Goal: Communication & Community: Answer question/provide support

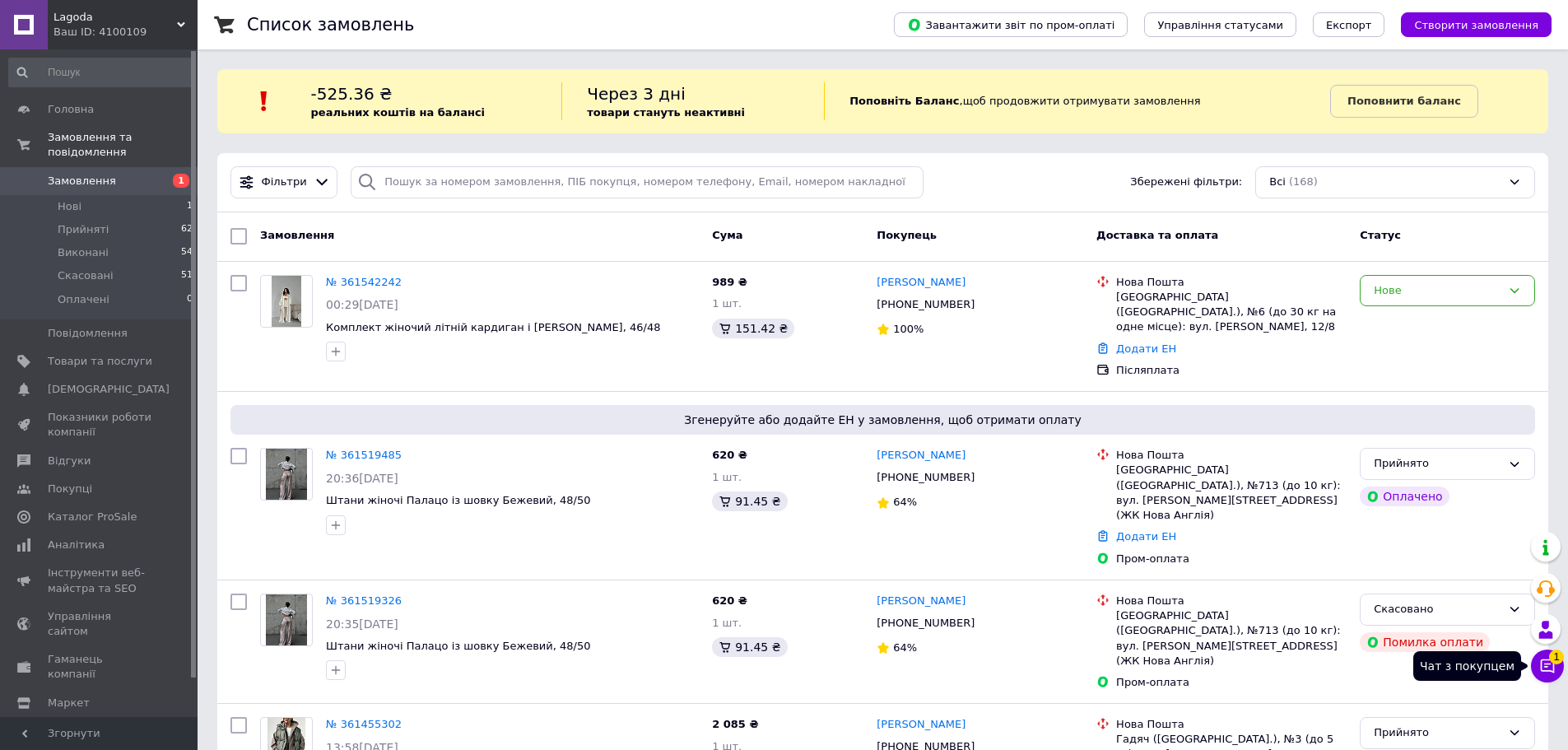
click at [1544, 672] on icon at bounding box center [1547, 666] width 16 height 16
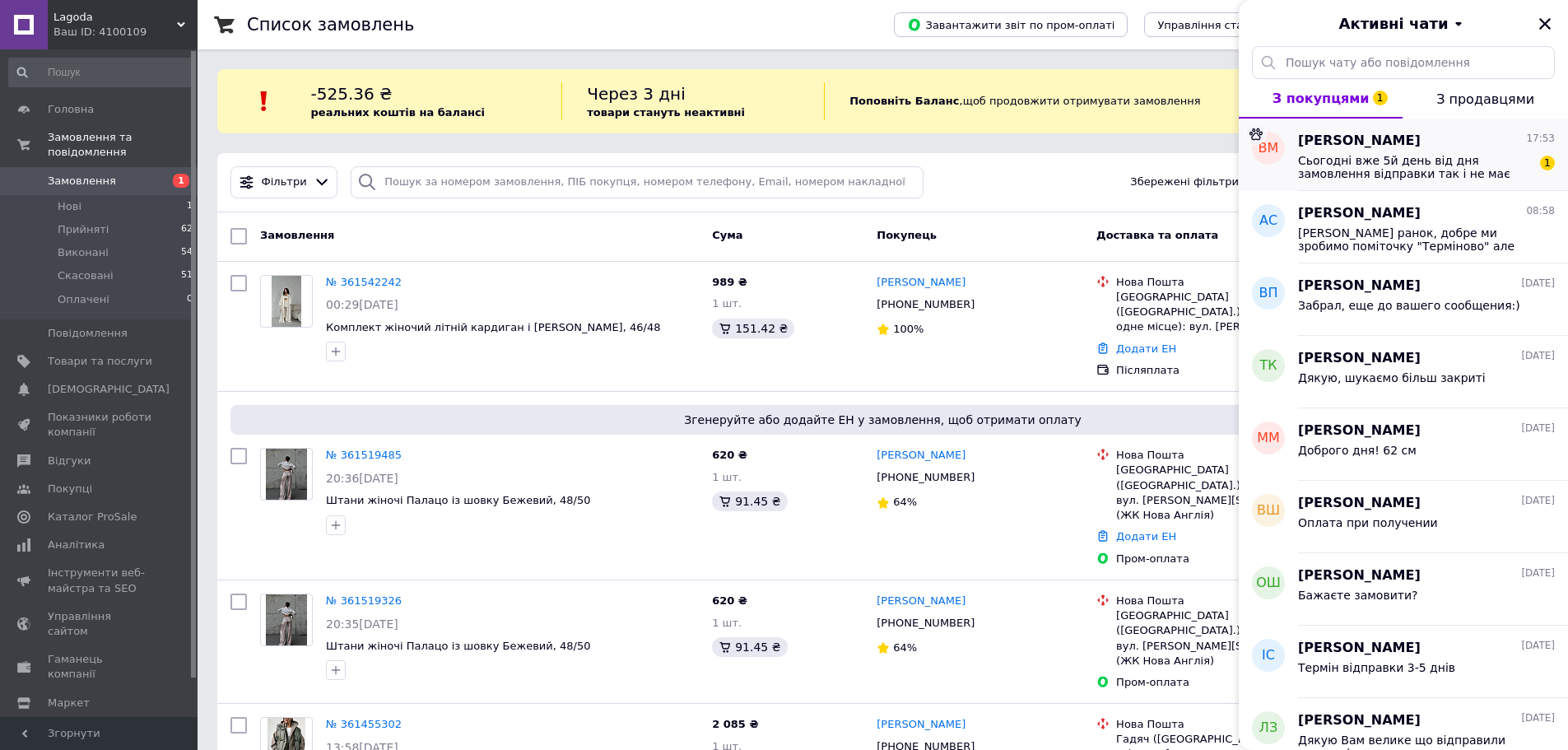
click at [1394, 159] on span "Сьогодні вже 5й день від дня замовлення відправки так і не має" at bounding box center [1414, 166] width 233 height 26
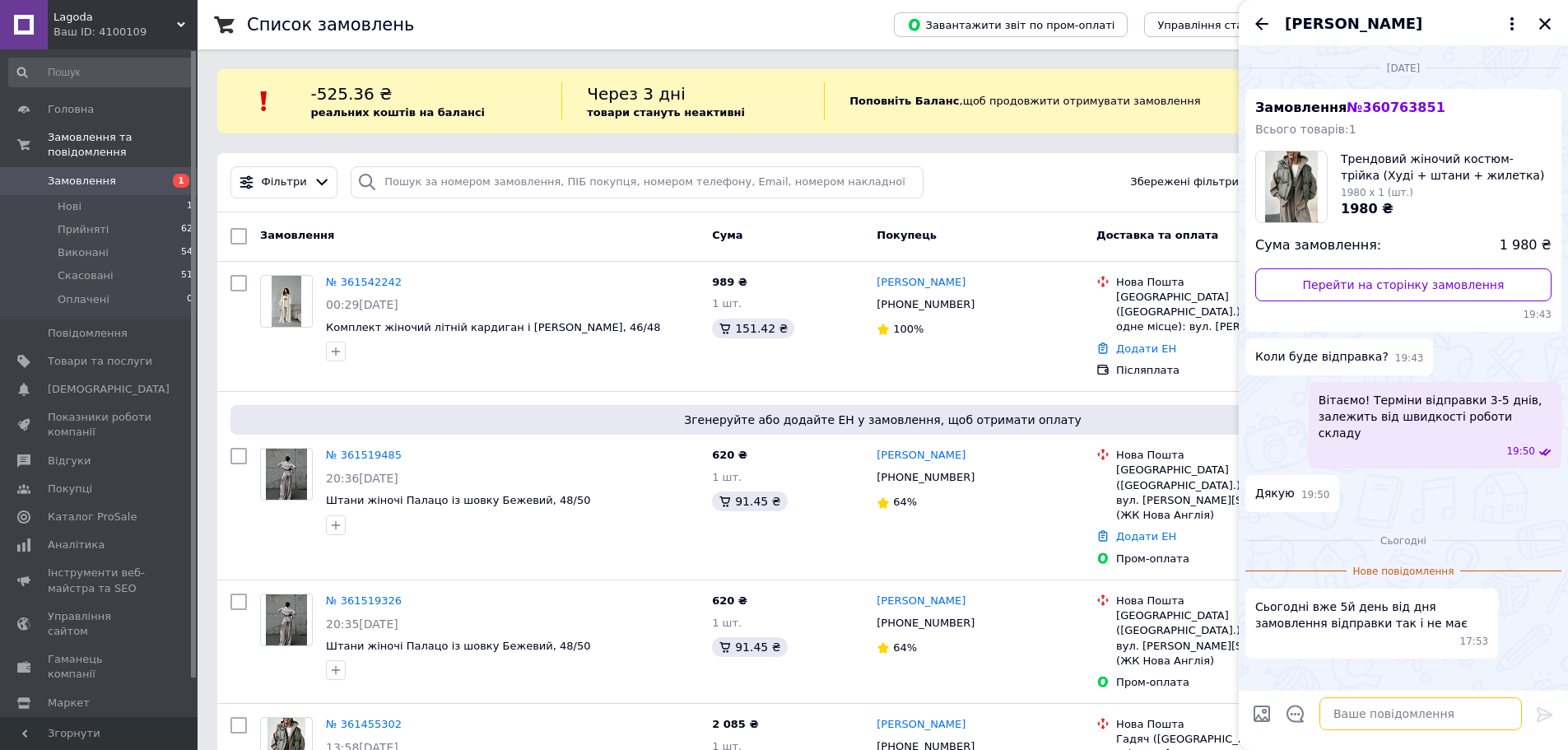
click at [1355, 723] on textarea at bounding box center [1421, 714] width 203 height 33
type textarea "Д"
click at [1471, 719] on textarea "Вітаємо, в нас дні відправки" at bounding box center [1404, 714] width 235 height 33
type textarea "Вітаємо, в нас дні відправки: Пн, Ср, Сб. По вашому замовленню очікуйте відправ…"
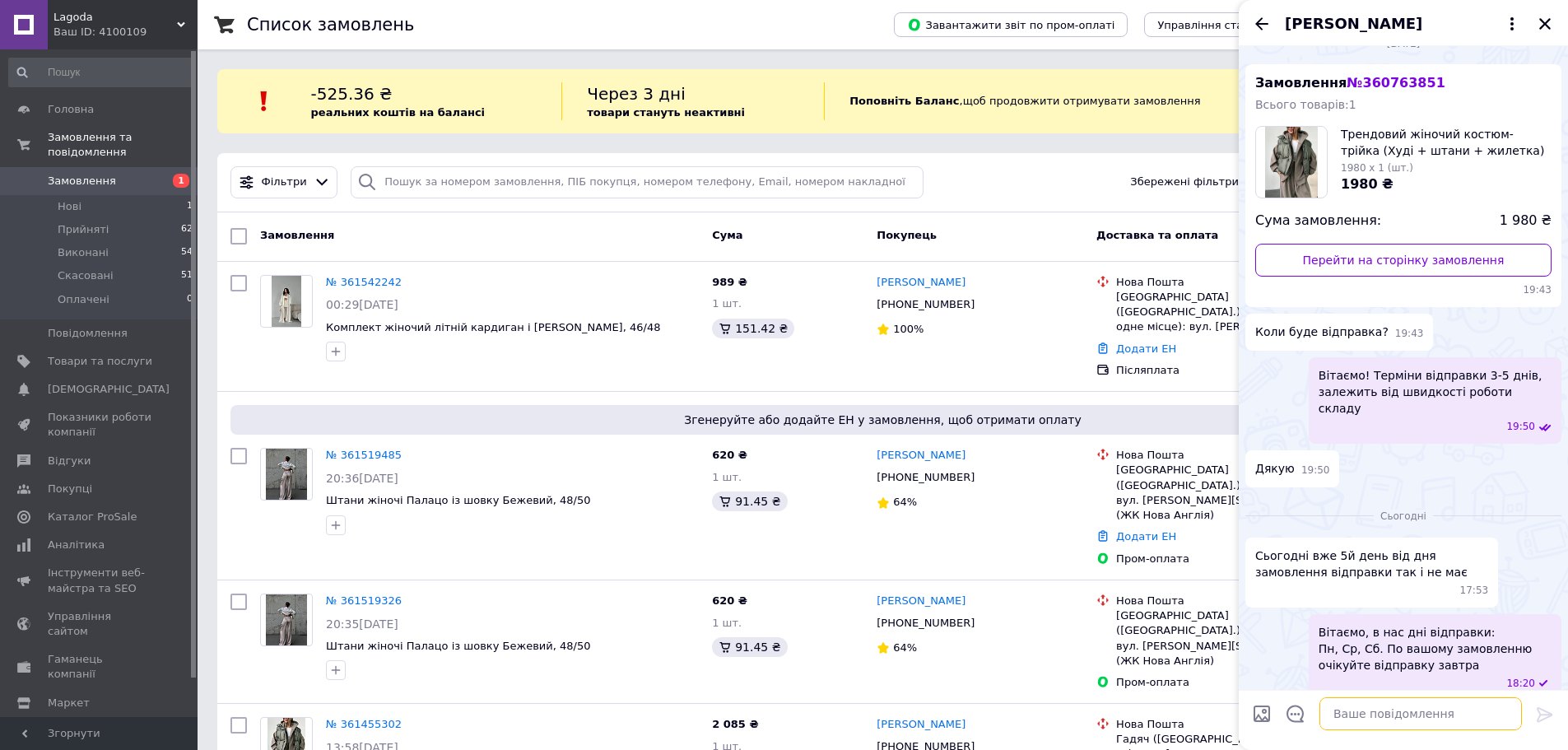
scroll to position [25, 0]
drag, startPoint x: 1433, startPoint y: 628, endPoint x: 1490, endPoint y: 631, distance: 57.1
click at [1481, 623] on span "Вітаємо, в нас дні відправки: Пн, Ср, Сб. По вашому замовленню очікуйте відправ…" at bounding box center [1435, 648] width 233 height 50
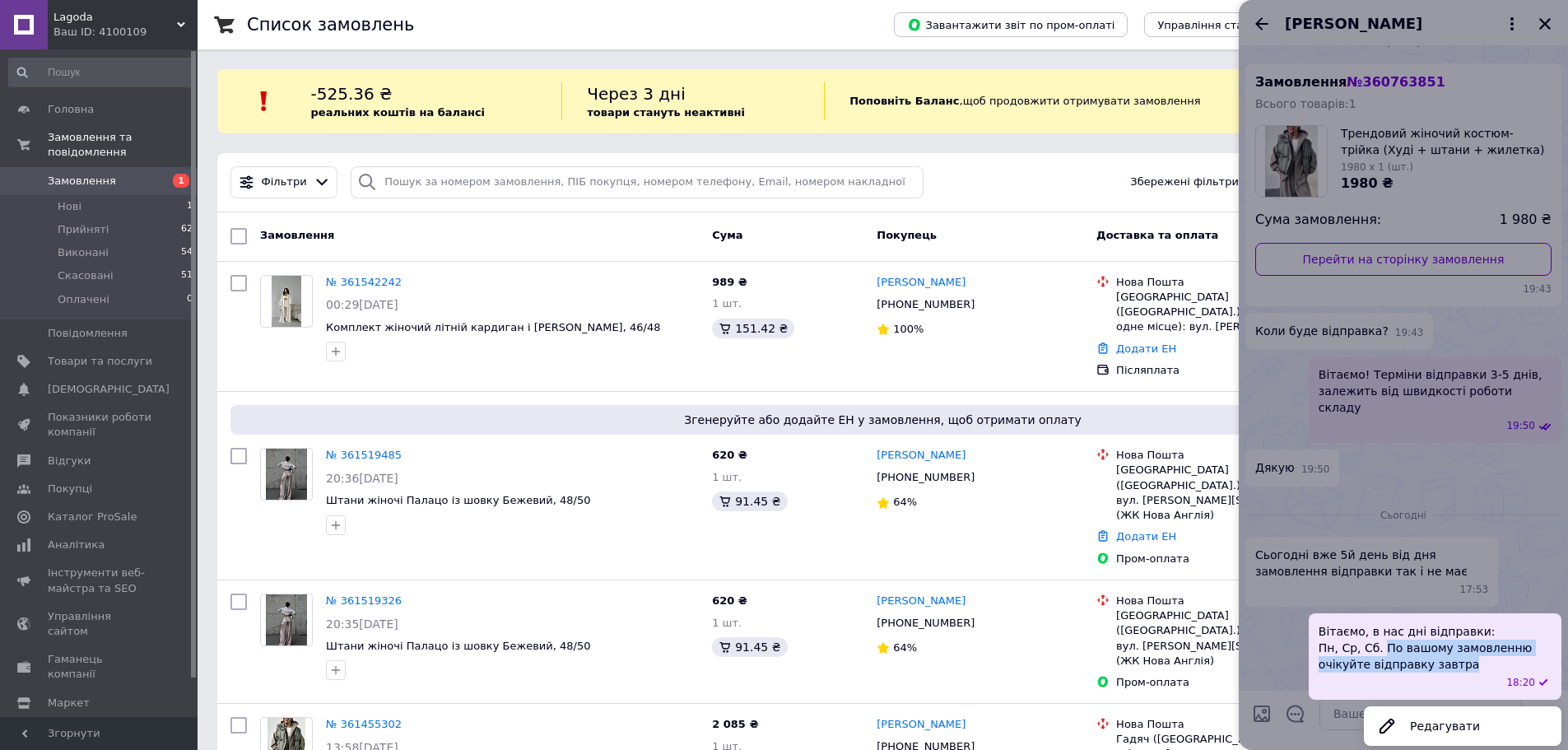
drag, startPoint x: 1467, startPoint y: 647, endPoint x: 1382, endPoint y: 634, distance: 86.0
click at [1382, 634] on span "Вітаємо, в нас дні відправки: Пн, Ср, Сб. По вашому замовленню очікуйте відправ…" at bounding box center [1435, 648] width 233 height 50
click at [1421, 713] on button "Редагувати" at bounding box center [1462, 726] width 197 height 33
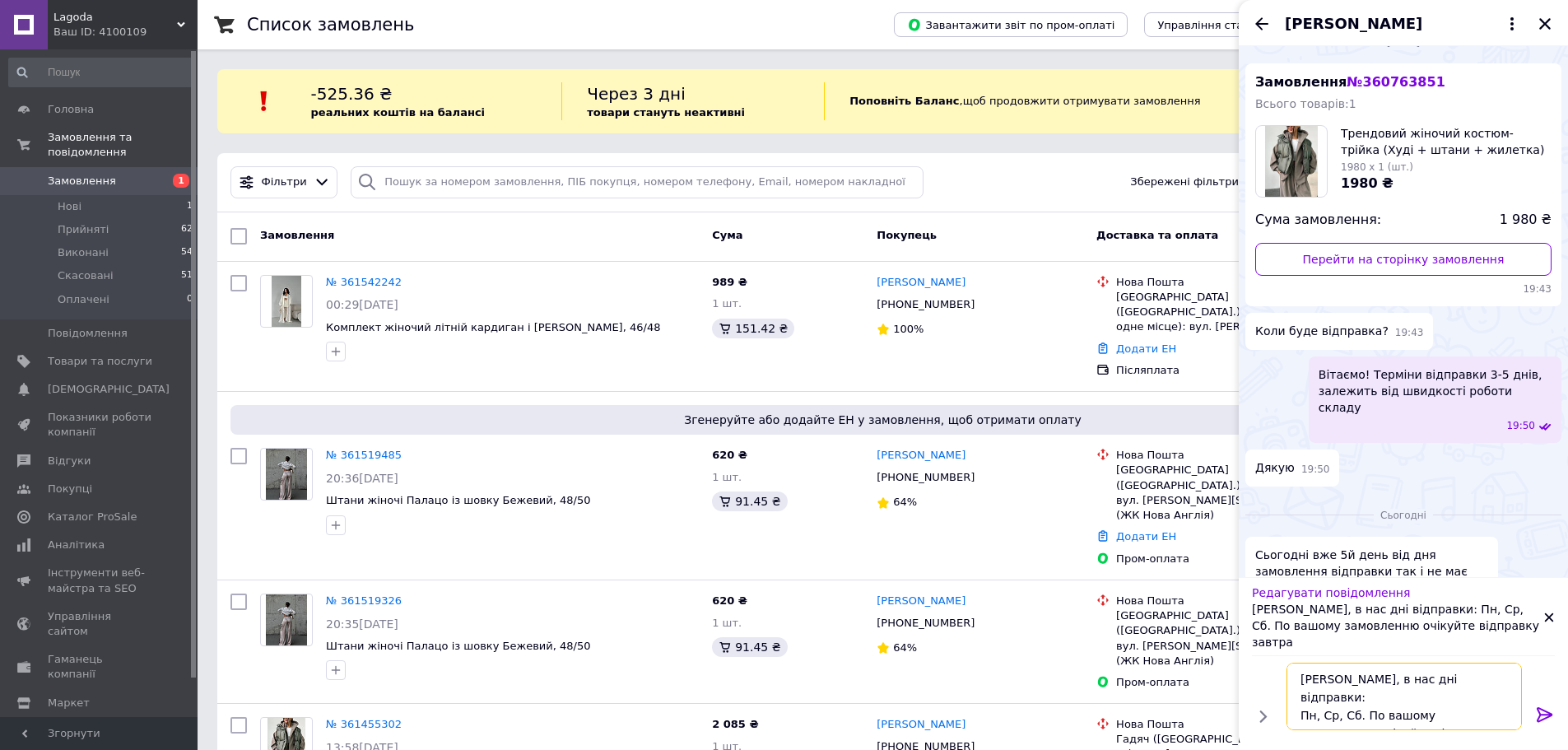
scroll to position [2, 0]
drag, startPoint x: 1449, startPoint y: 714, endPoint x: 1383, endPoint y: 688, distance: 70.9
click at [1360, 696] on textarea "Вітаємо, в нас дні відправки: Пн, Ср, Сб. По вашому замовленню очікуйте відправ…" at bounding box center [1404, 697] width 235 height 68
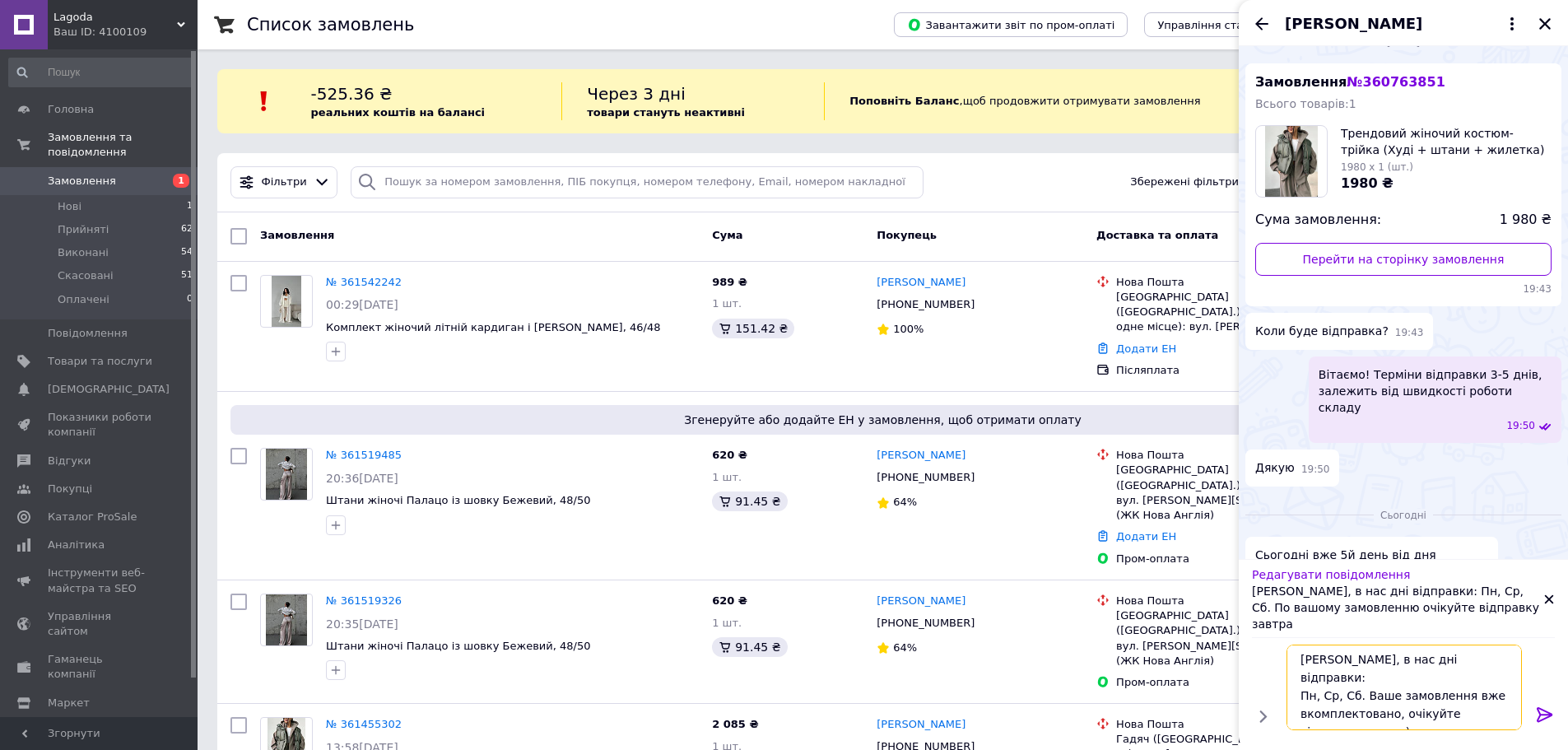
type textarea "Вітаємо, в нас дні відправки: Пн, Ср, Сб. Ваше замовлення вже вкомплектовано, о…"
click at [1544, 712] on icon at bounding box center [1544, 715] width 20 height 20
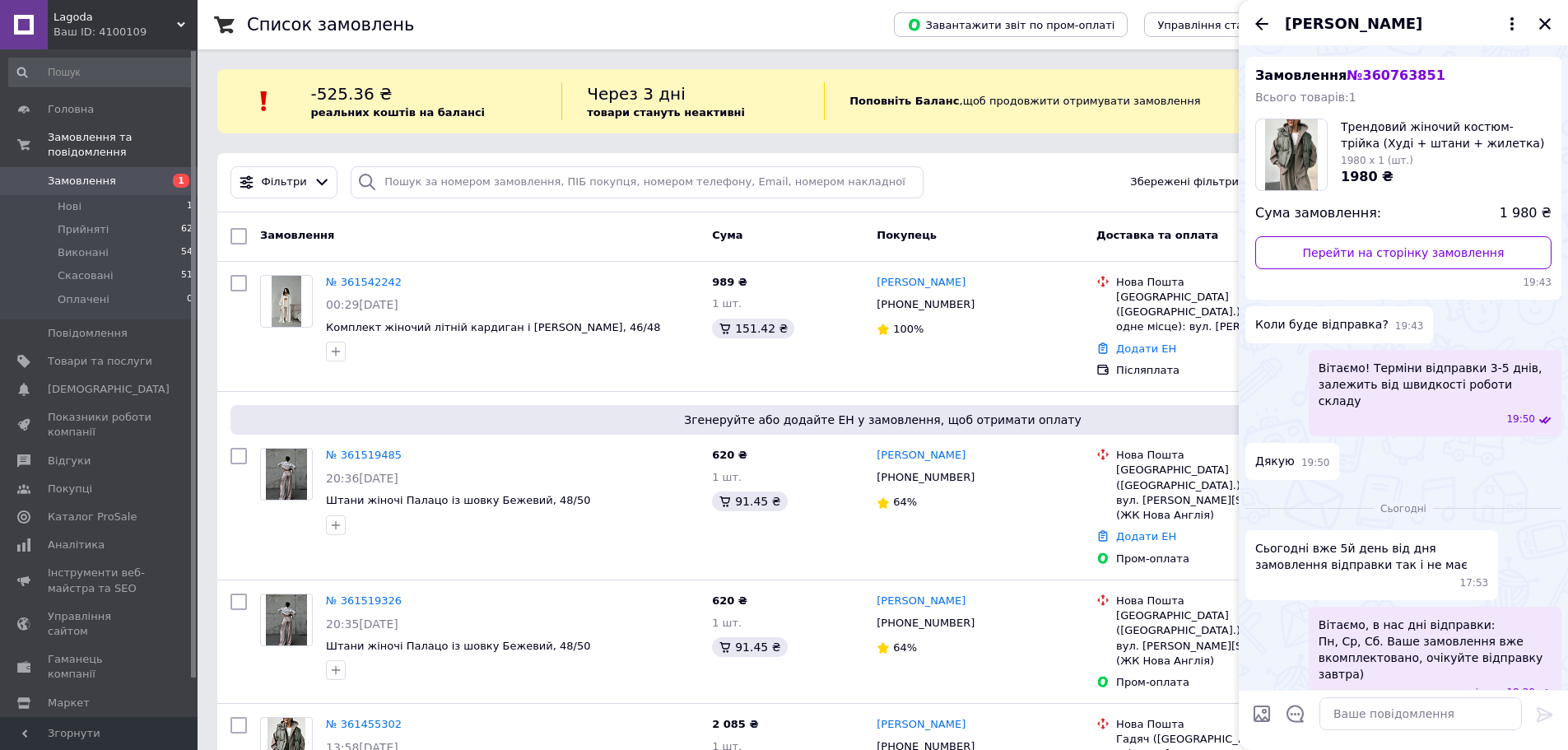
scroll to position [42, 0]
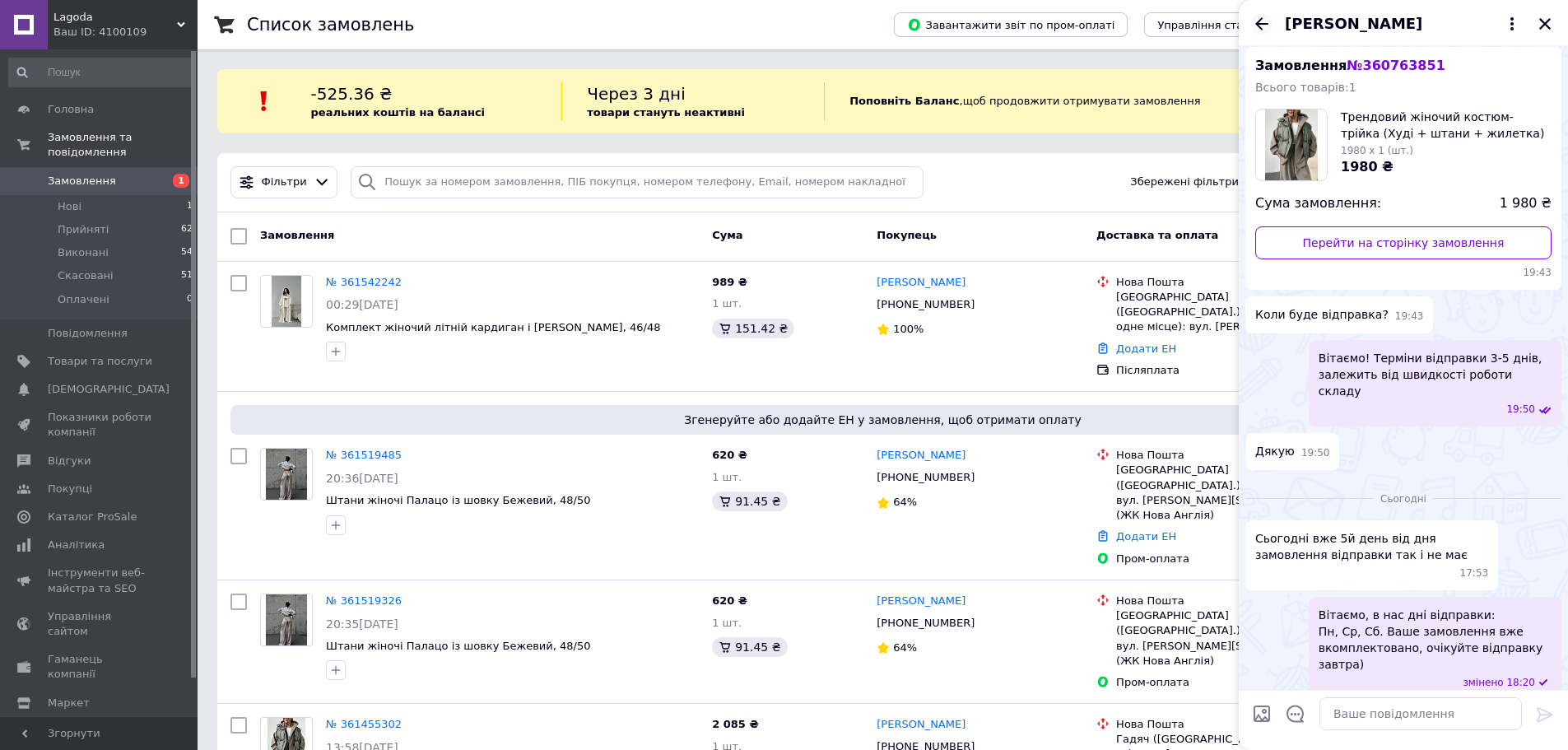
click at [1260, 20] on icon "Назад" at bounding box center [1261, 24] width 14 height 13
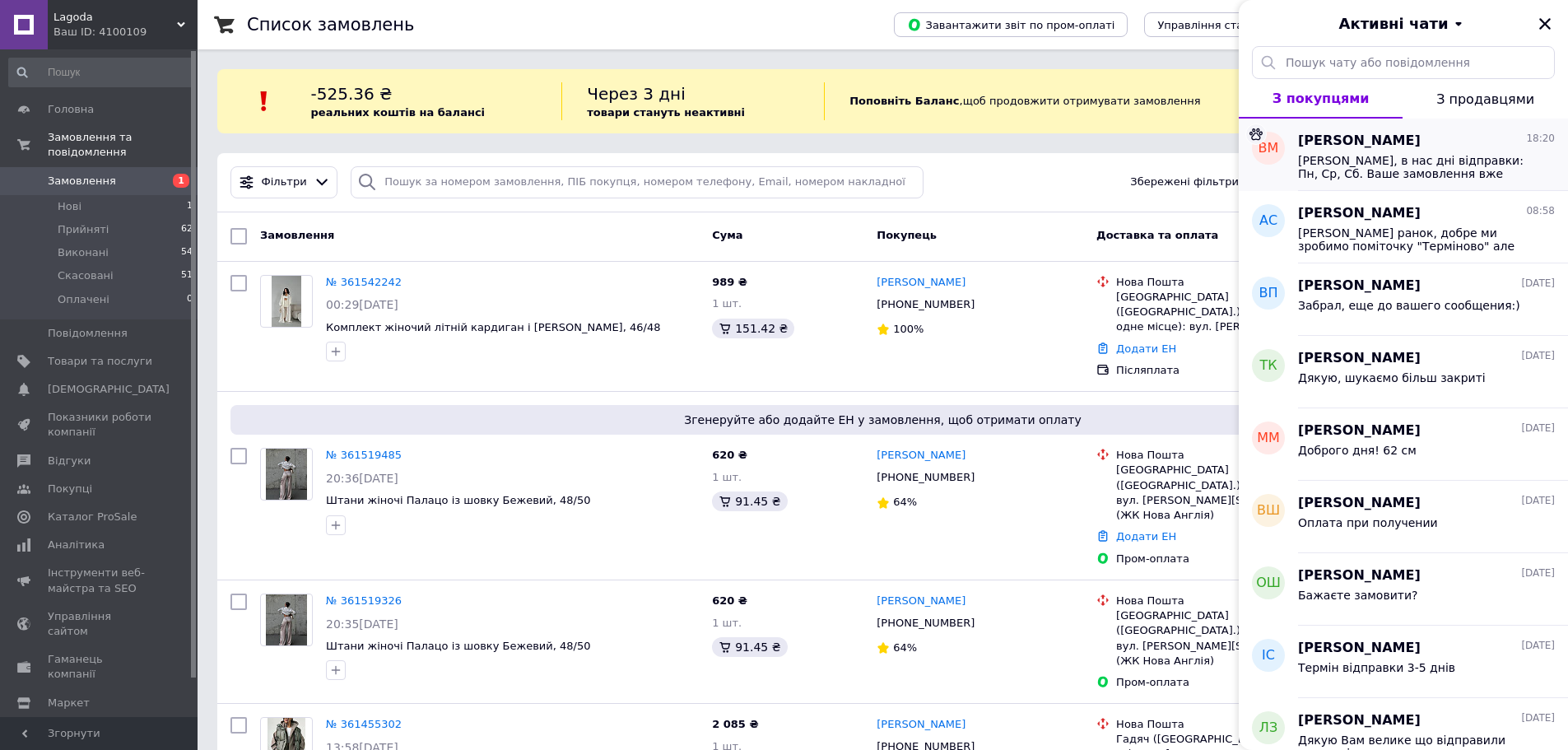
click at [1357, 176] on span "Вітаємо, в нас дні відправки: Пн, Ср, Сб. Ваше замовлення вже вкомплектовано, о…" at bounding box center [1414, 166] width 233 height 26
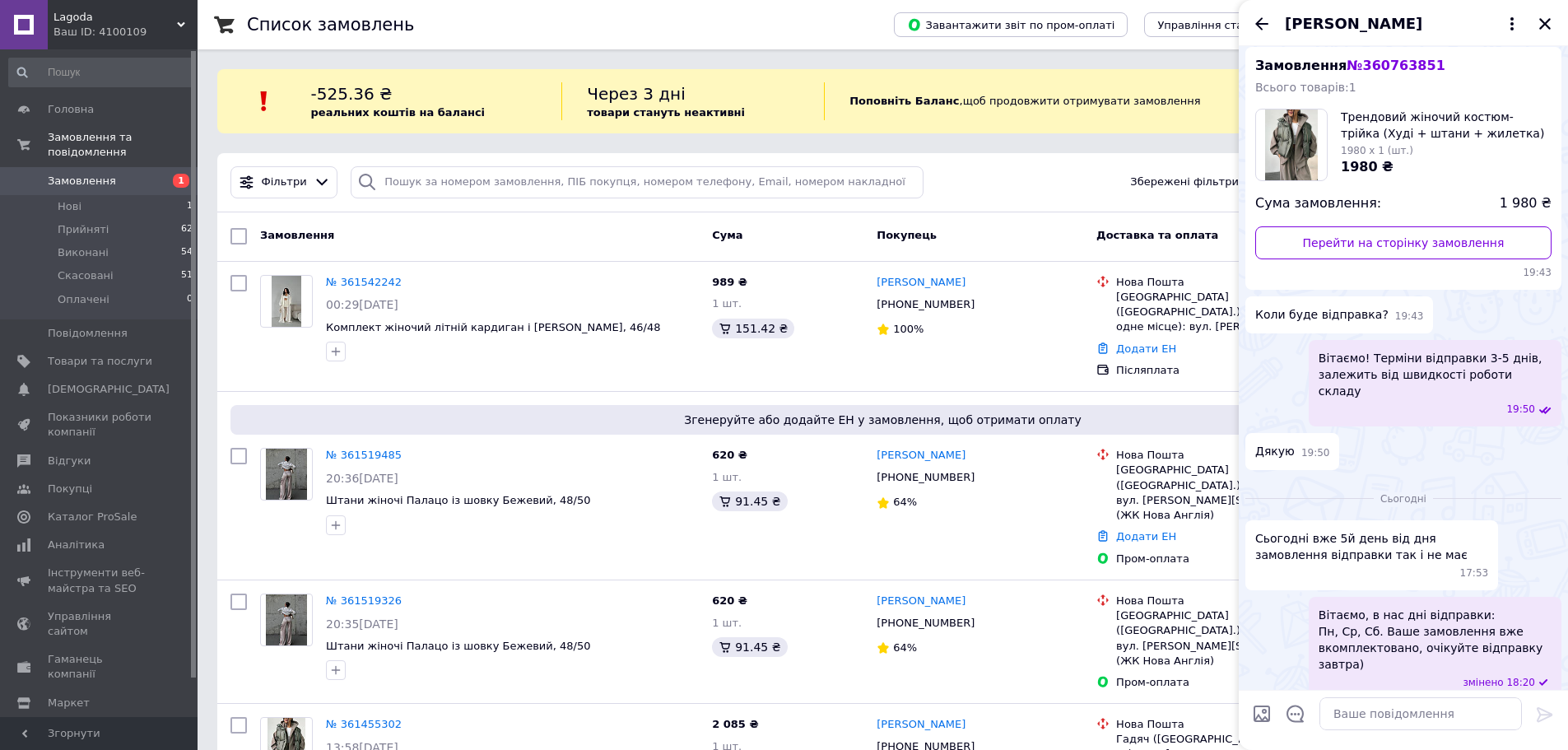
click at [1534, 17] on div "Віра Мартинюк" at bounding box center [1403, 23] width 329 height 46
click at [1539, 21] on icon "Закрити" at bounding box center [1544, 24] width 14 height 14
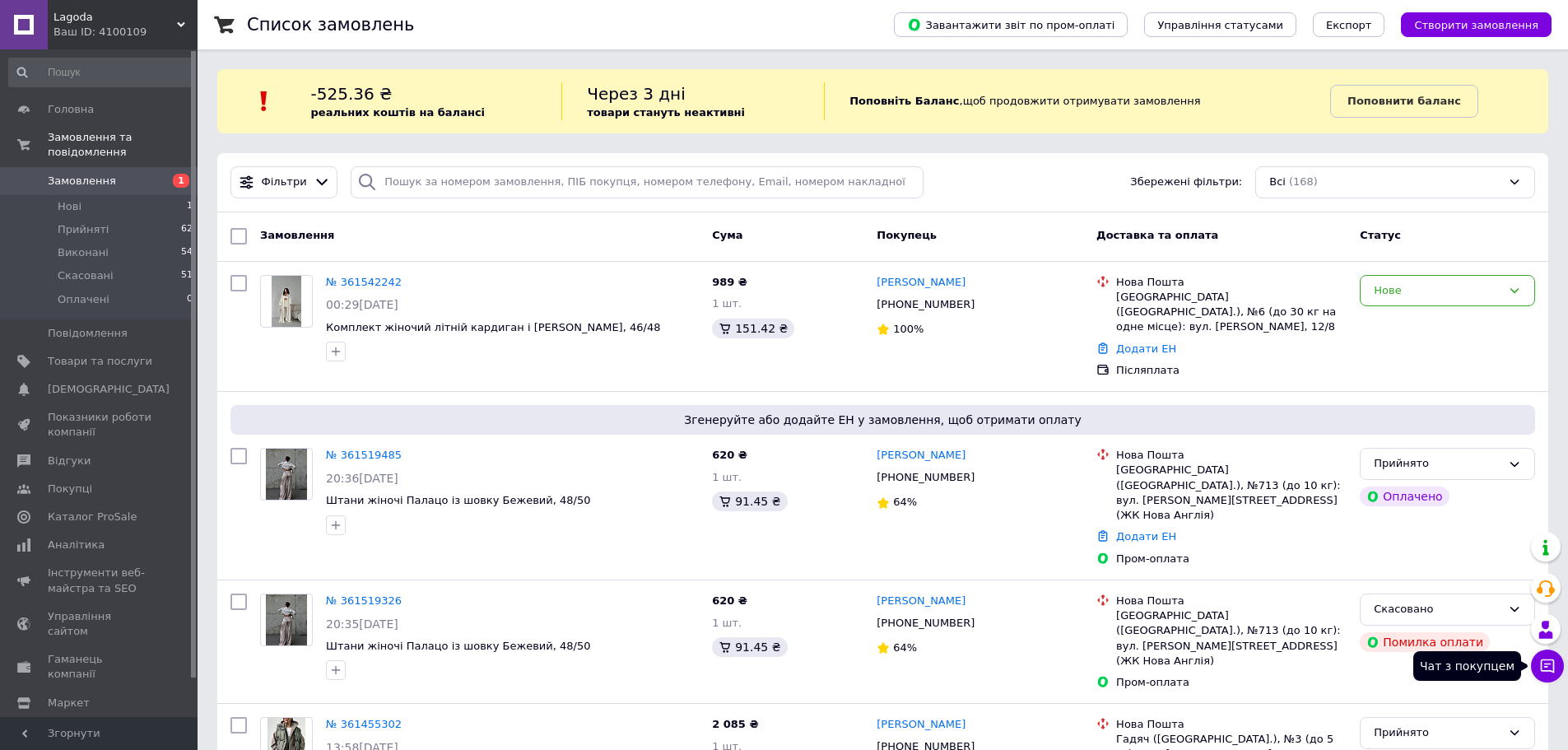
click at [1549, 660] on icon at bounding box center [1547, 666] width 14 height 14
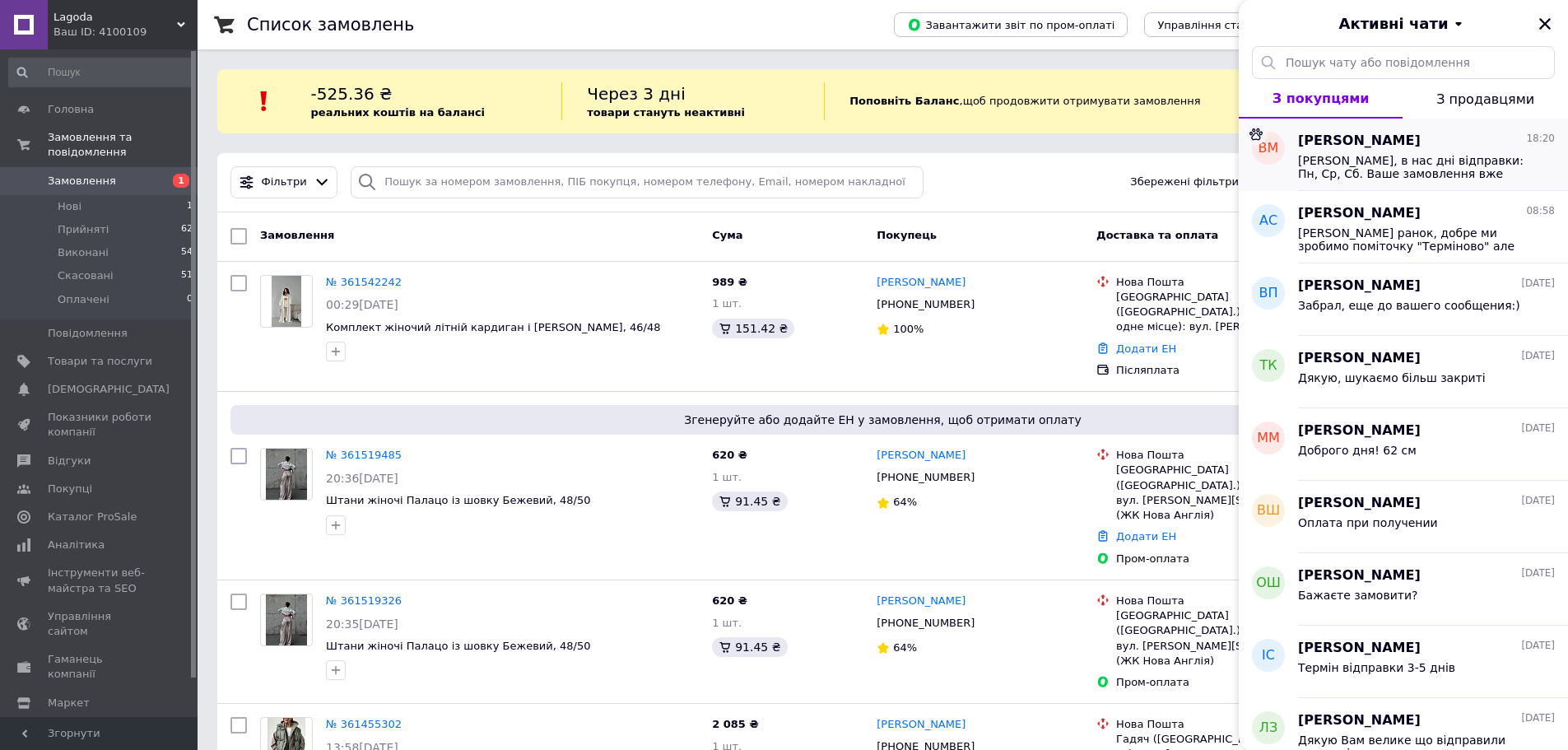
click at [1417, 178] on span "Вітаємо, в нас дні відправки: Пн, Ср, Сб. Ваше замовлення вже вкомплектовано, о…" at bounding box center [1414, 166] width 233 height 26
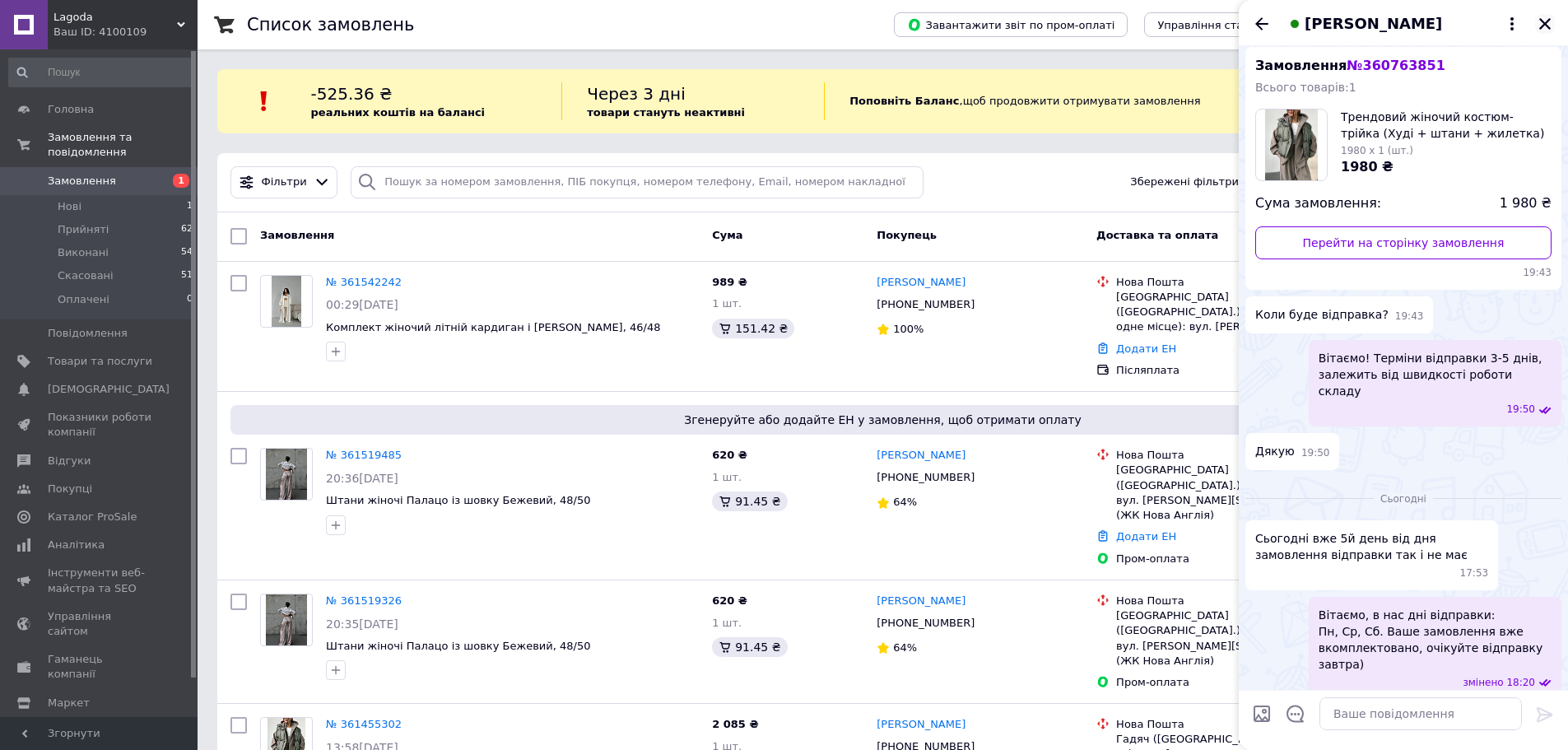
click at [1544, 23] on icon "Закрити" at bounding box center [1544, 24] width 12 height 12
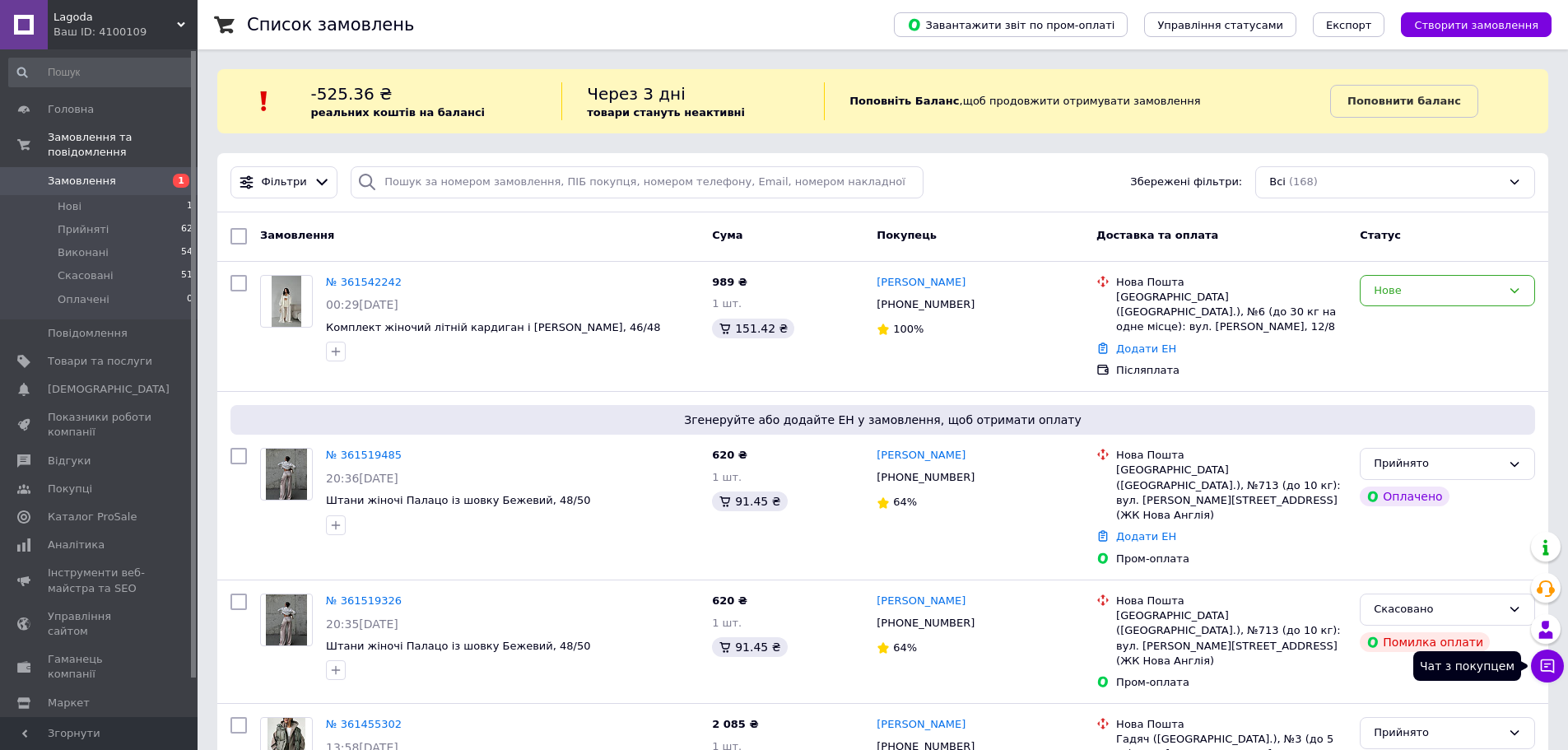
click at [1542, 667] on icon at bounding box center [1547, 666] width 14 height 14
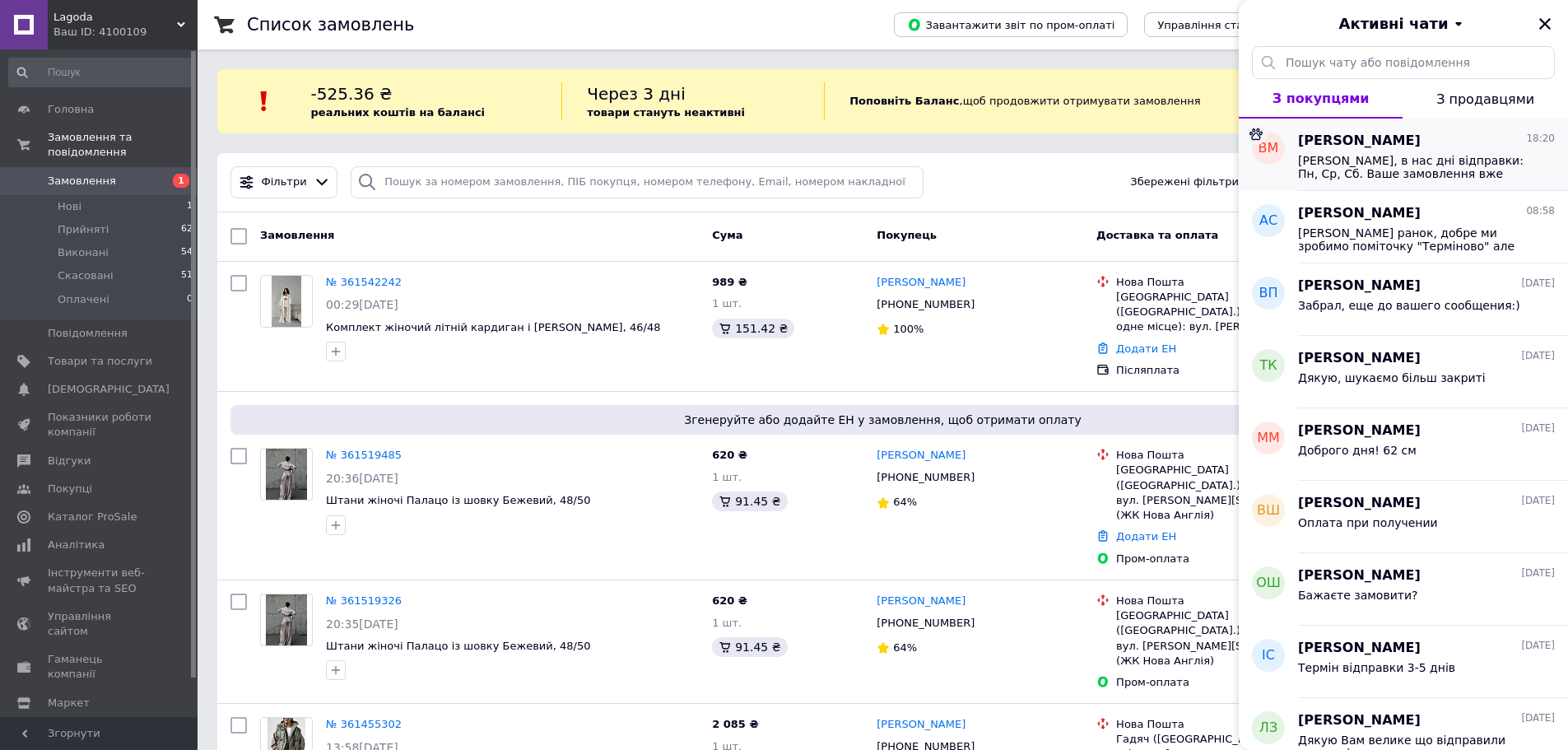
click at [1331, 170] on span "Вітаємо, в нас дні відправки: Пн, Ср, Сб. Ваше замовлення вже вкомплектовано, о…" at bounding box center [1414, 166] width 233 height 26
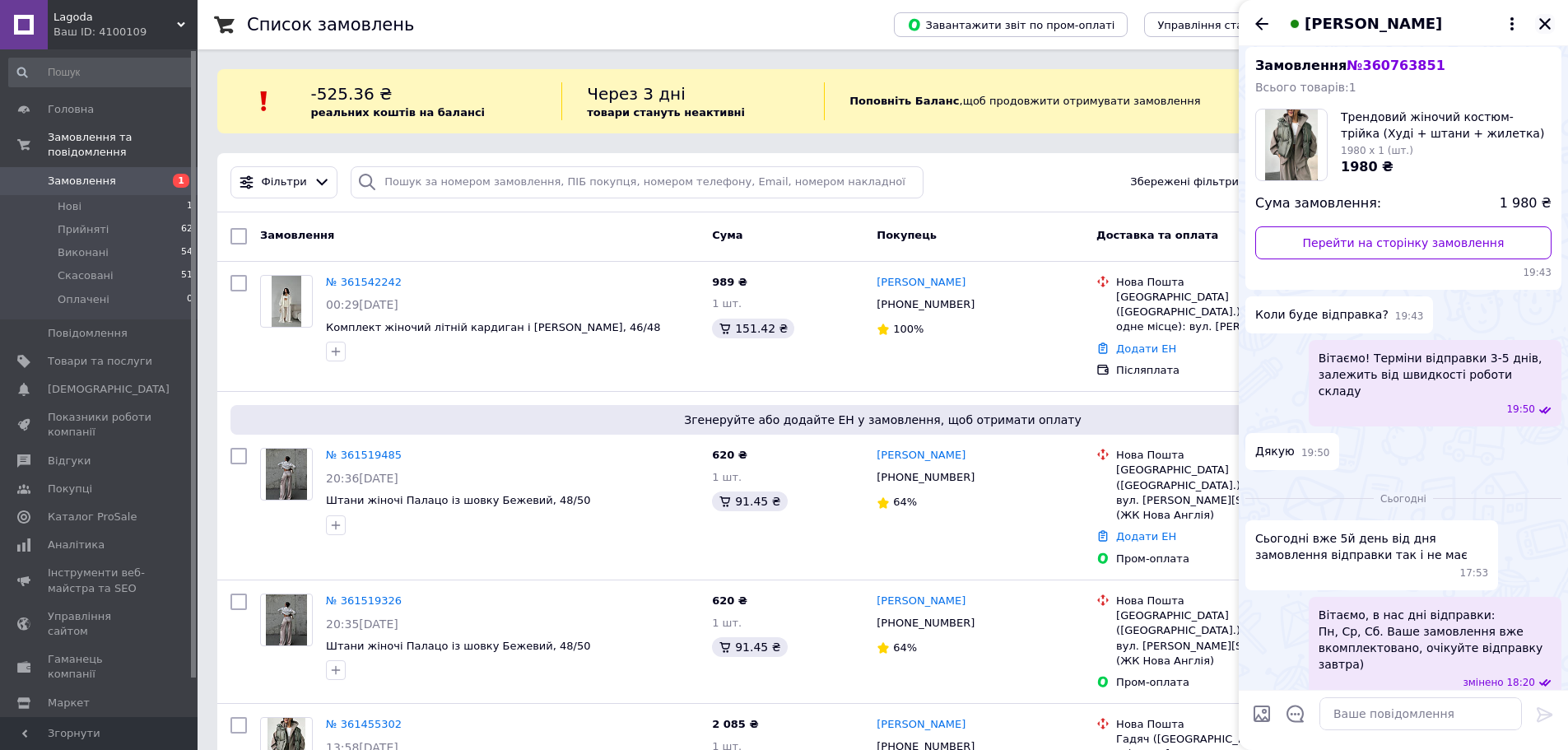
click at [1551, 20] on icon "Закрити" at bounding box center [1544, 24] width 14 height 14
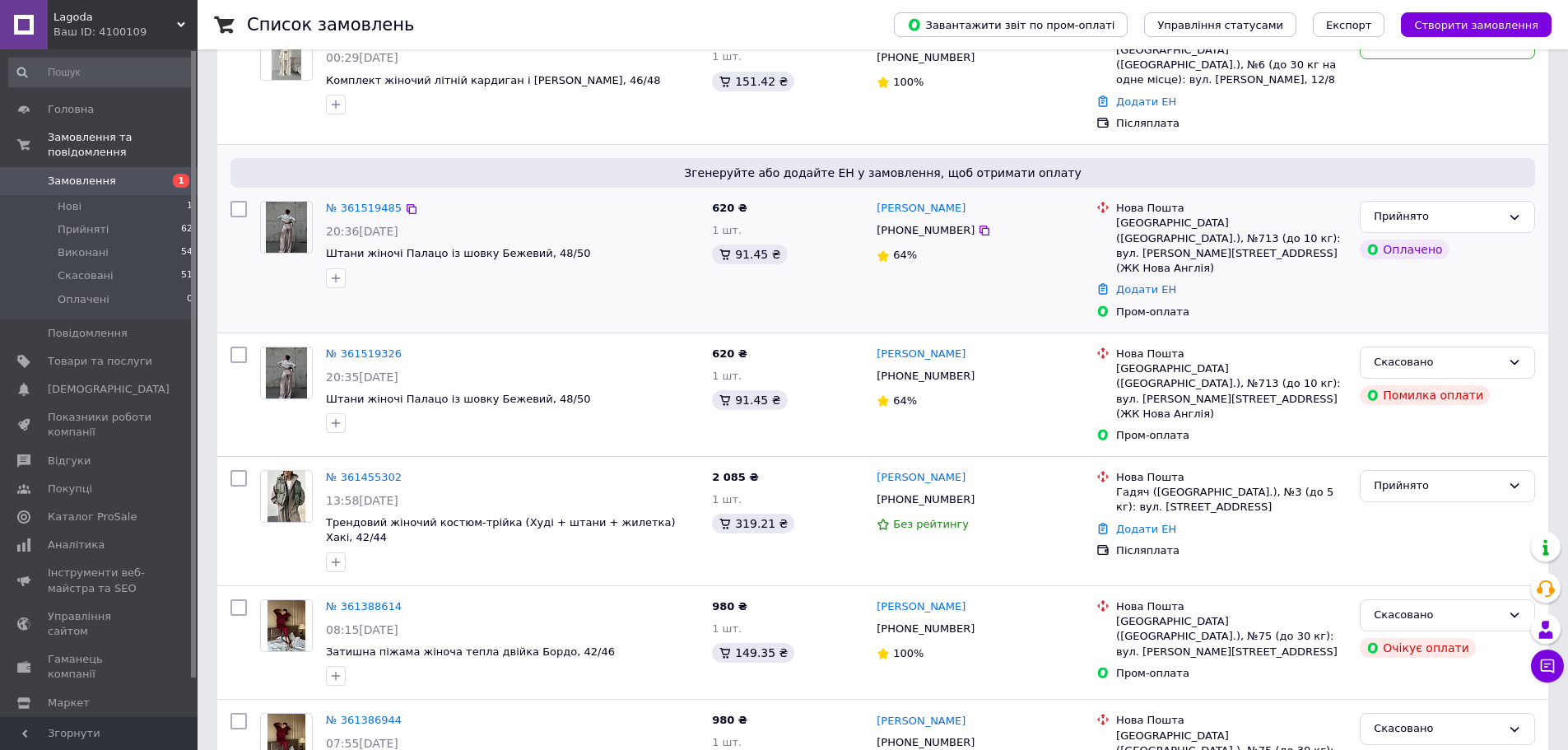
drag, startPoint x: 1334, startPoint y: 499, endPoint x: 1502, endPoint y: 271, distance: 283.2
click at [1502, 271] on div "Прийнято Оплачено" at bounding box center [1447, 261] width 188 height 132
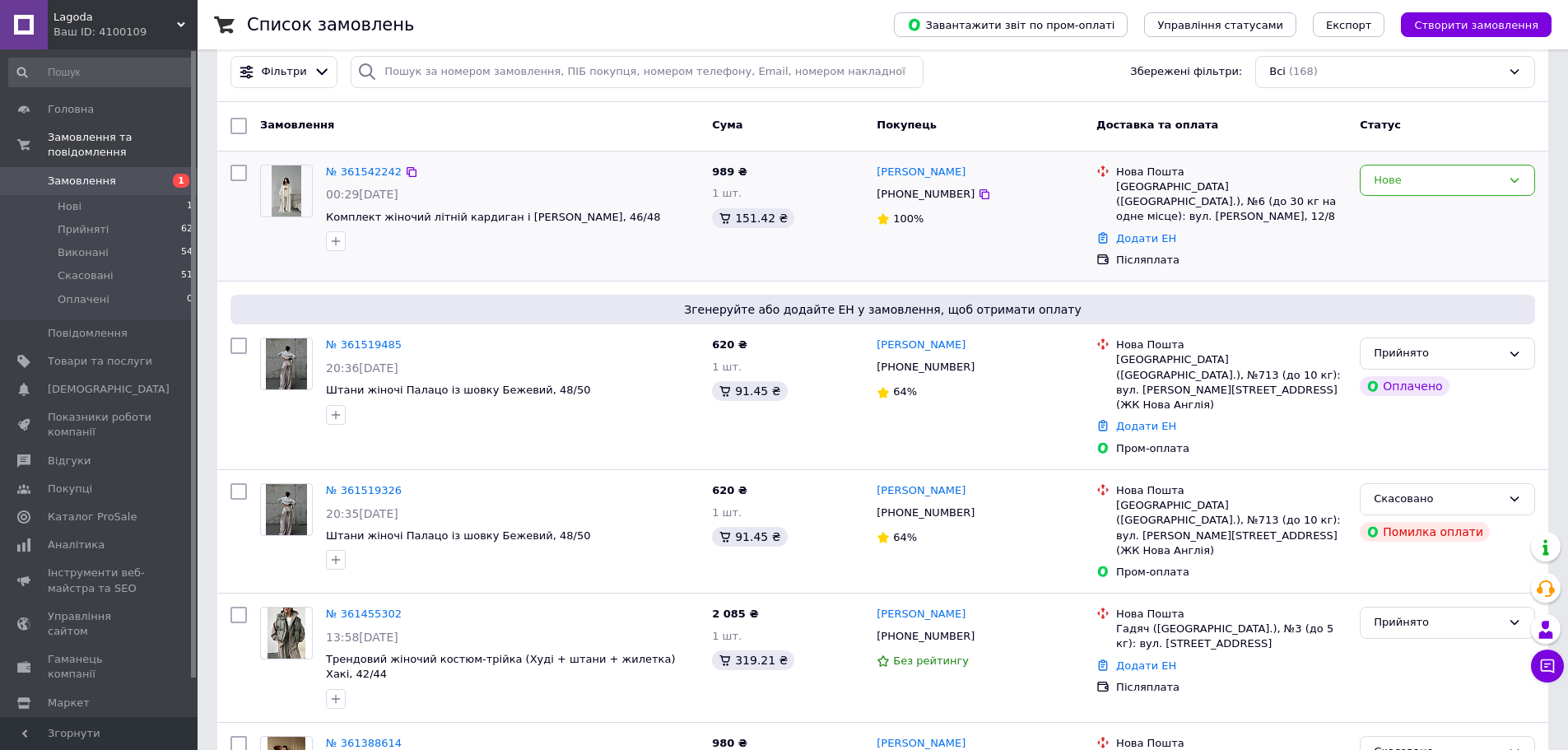
scroll to position [0, 0]
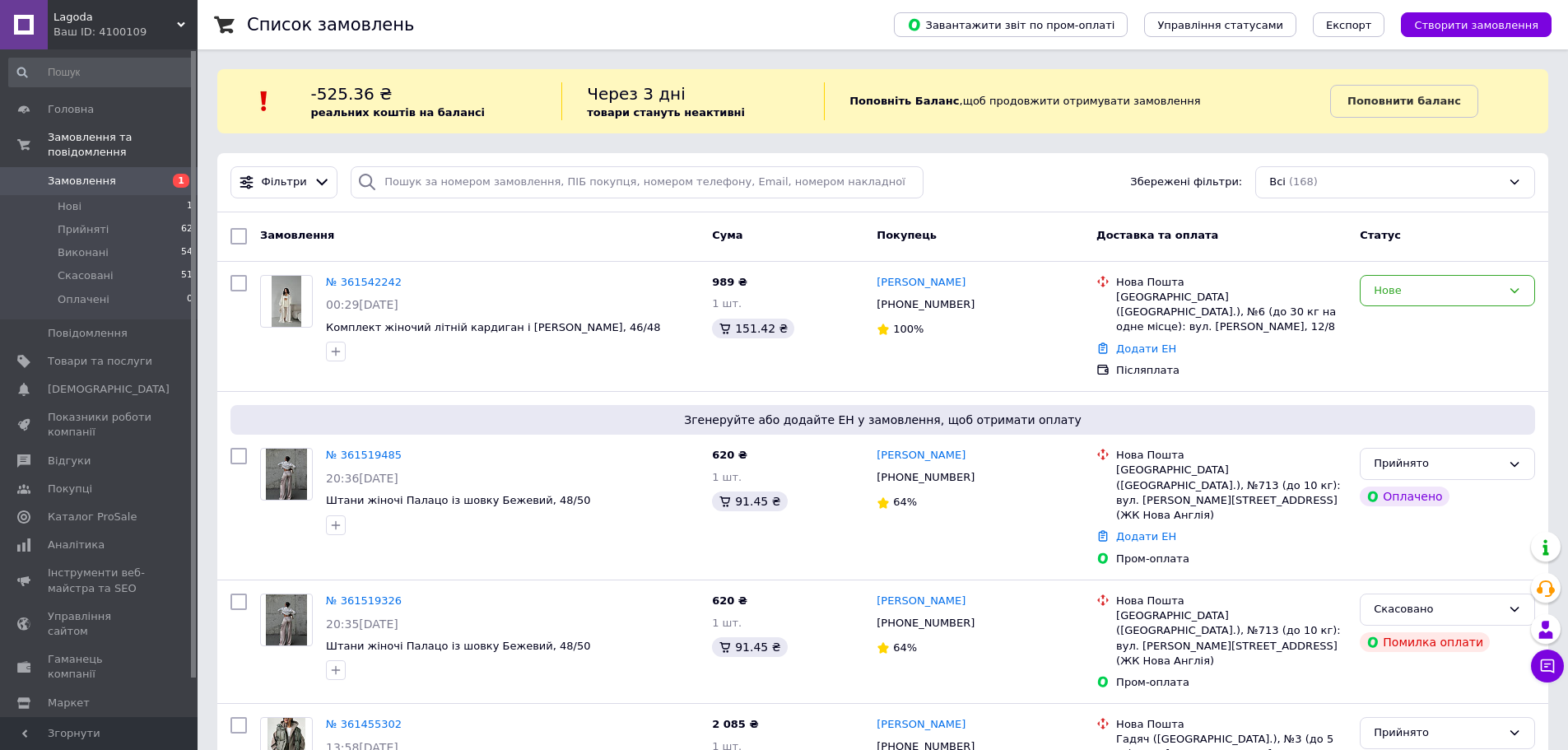
click at [1554, 666] on icon at bounding box center [1547, 666] width 16 height 16
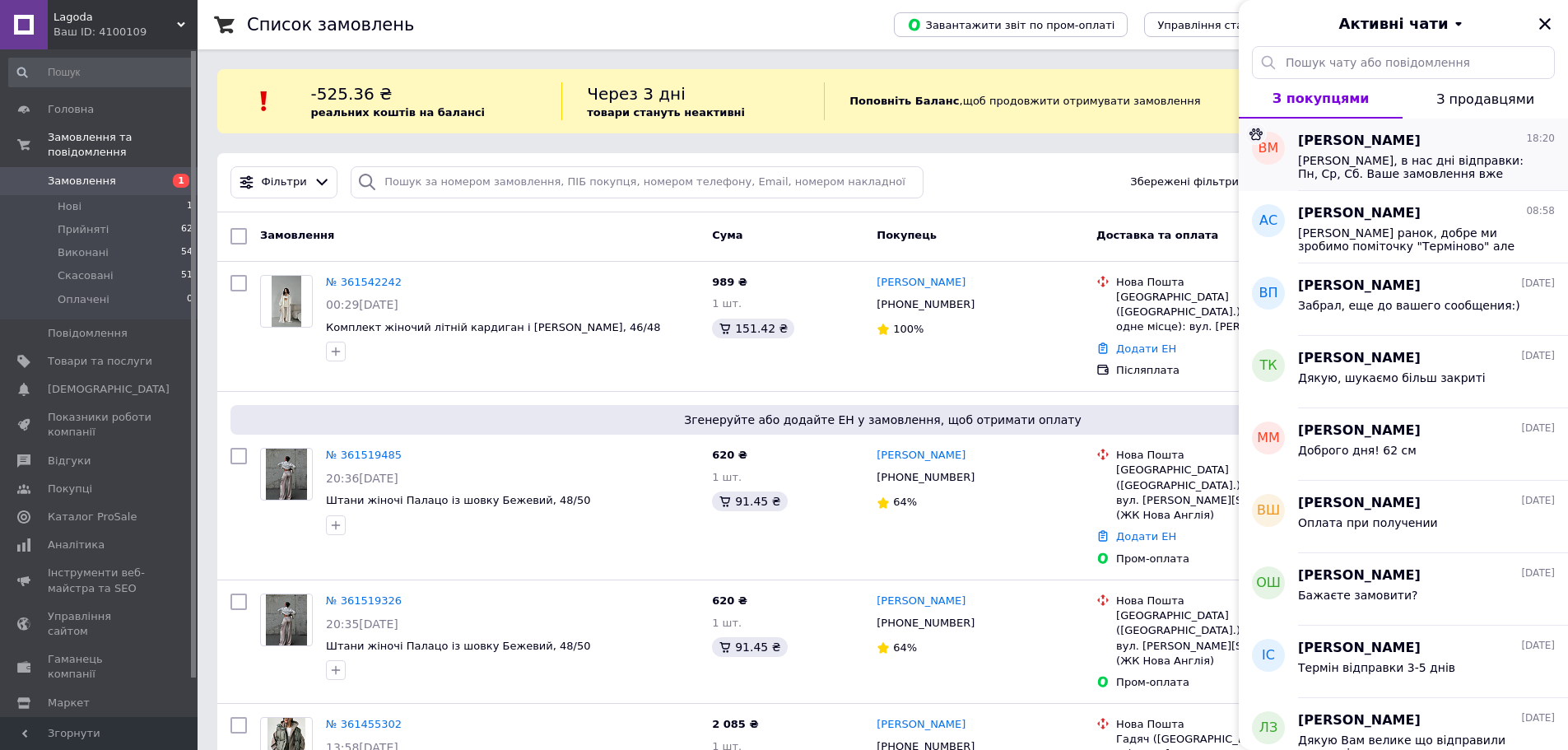
click at [1432, 159] on span "Вітаємо, в нас дні відправки: Пн, Ср, Сб. Ваше замовлення вже вкомплектовано, о…" at bounding box center [1414, 166] width 233 height 26
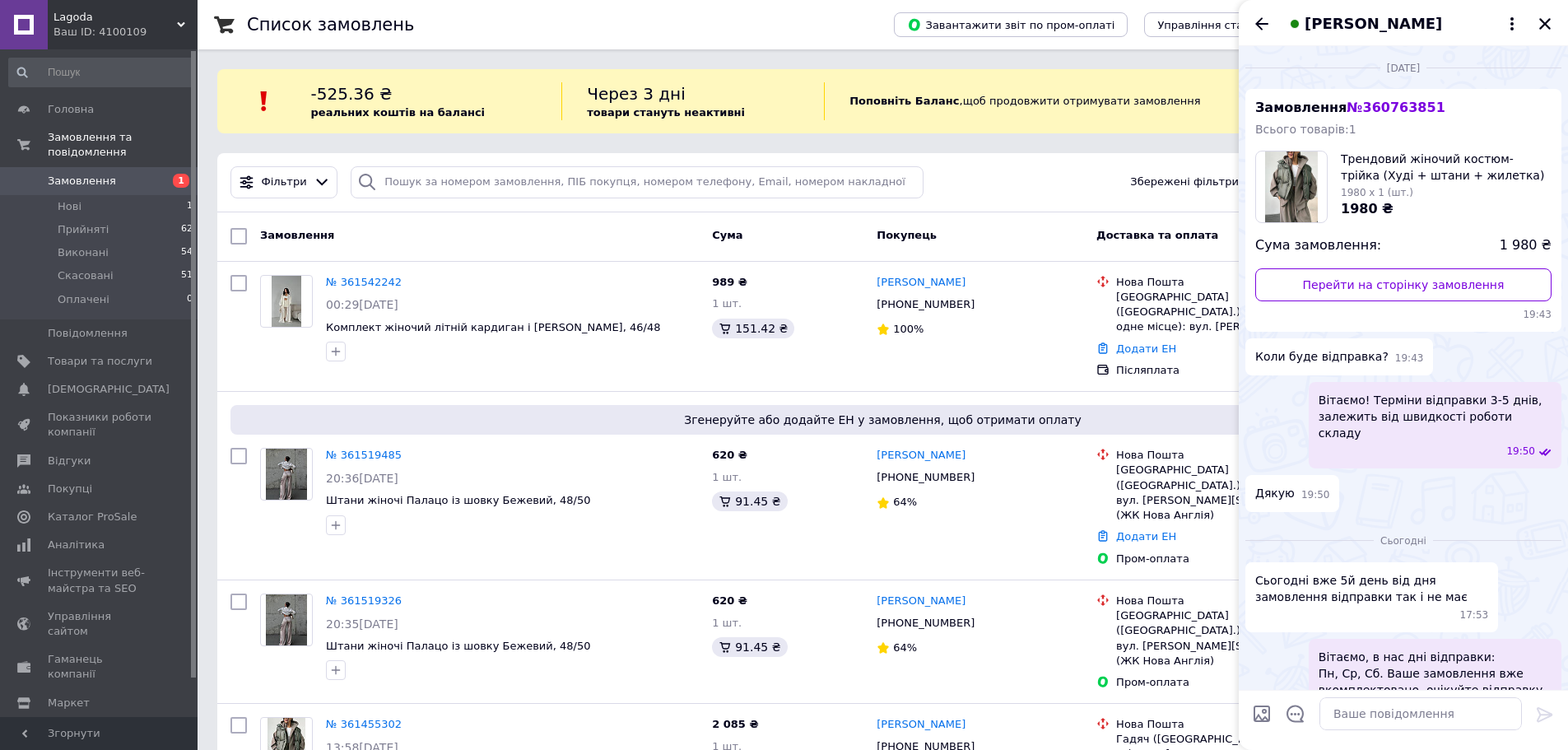
scroll to position [42, 0]
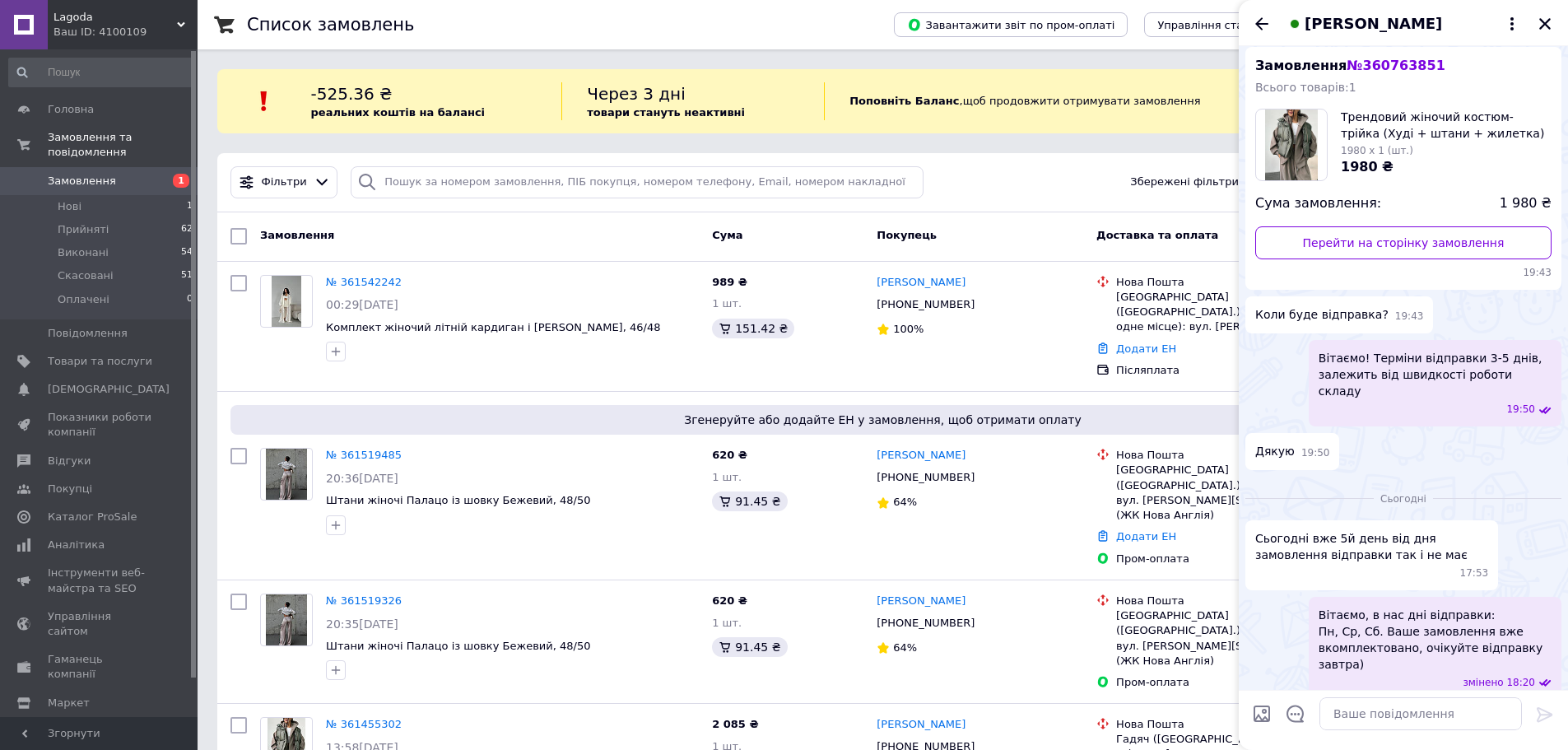
click at [1243, 362] on div "середа, 10.09.2025 Замовлення № 360763851 Всього товарів: 1 Трендовий жіночий к…" at bounding box center [1403, 241] width 329 height 472
click at [1542, 18] on icon "Закрити" at bounding box center [1544, 24] width 14 height 14
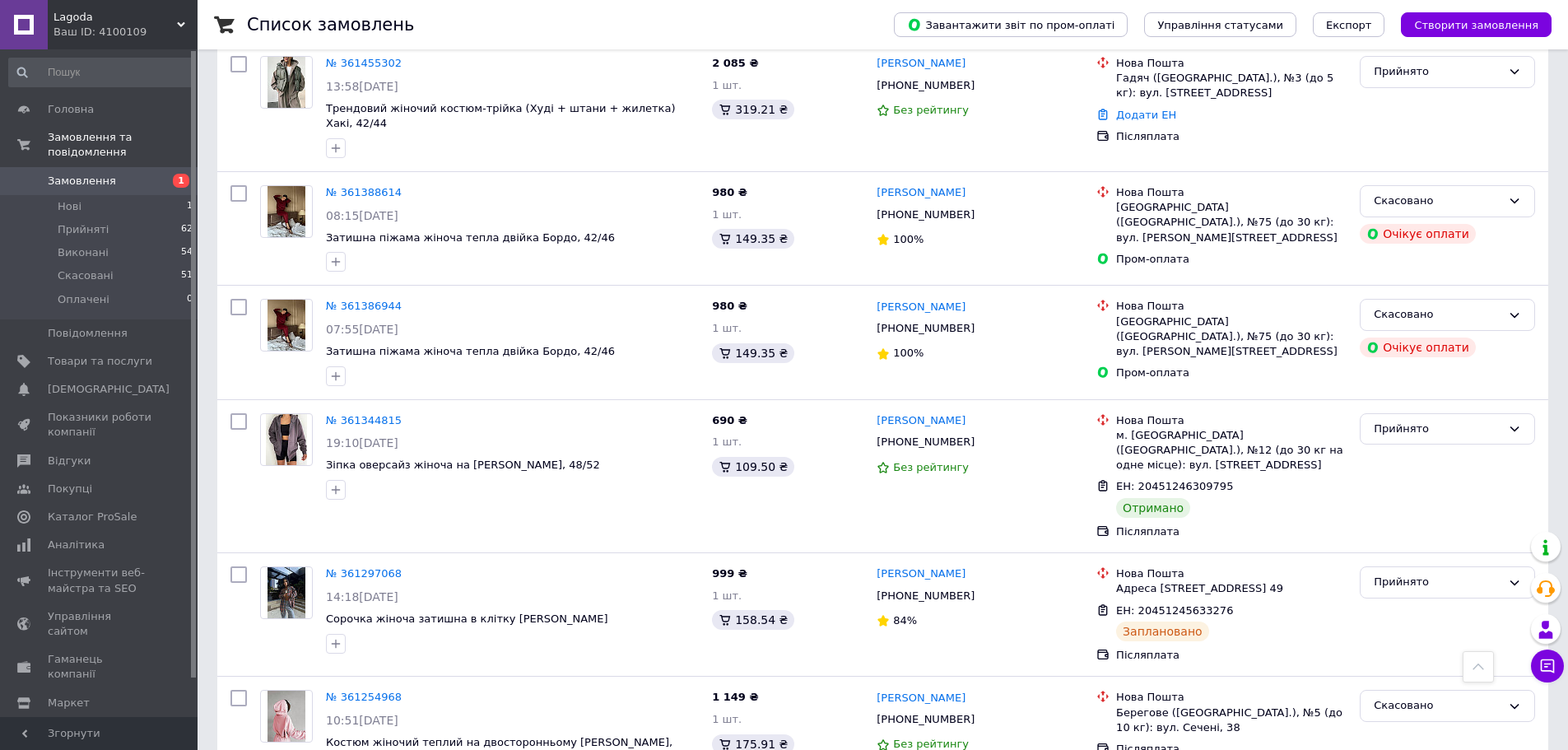
scroll to position [659, 0]
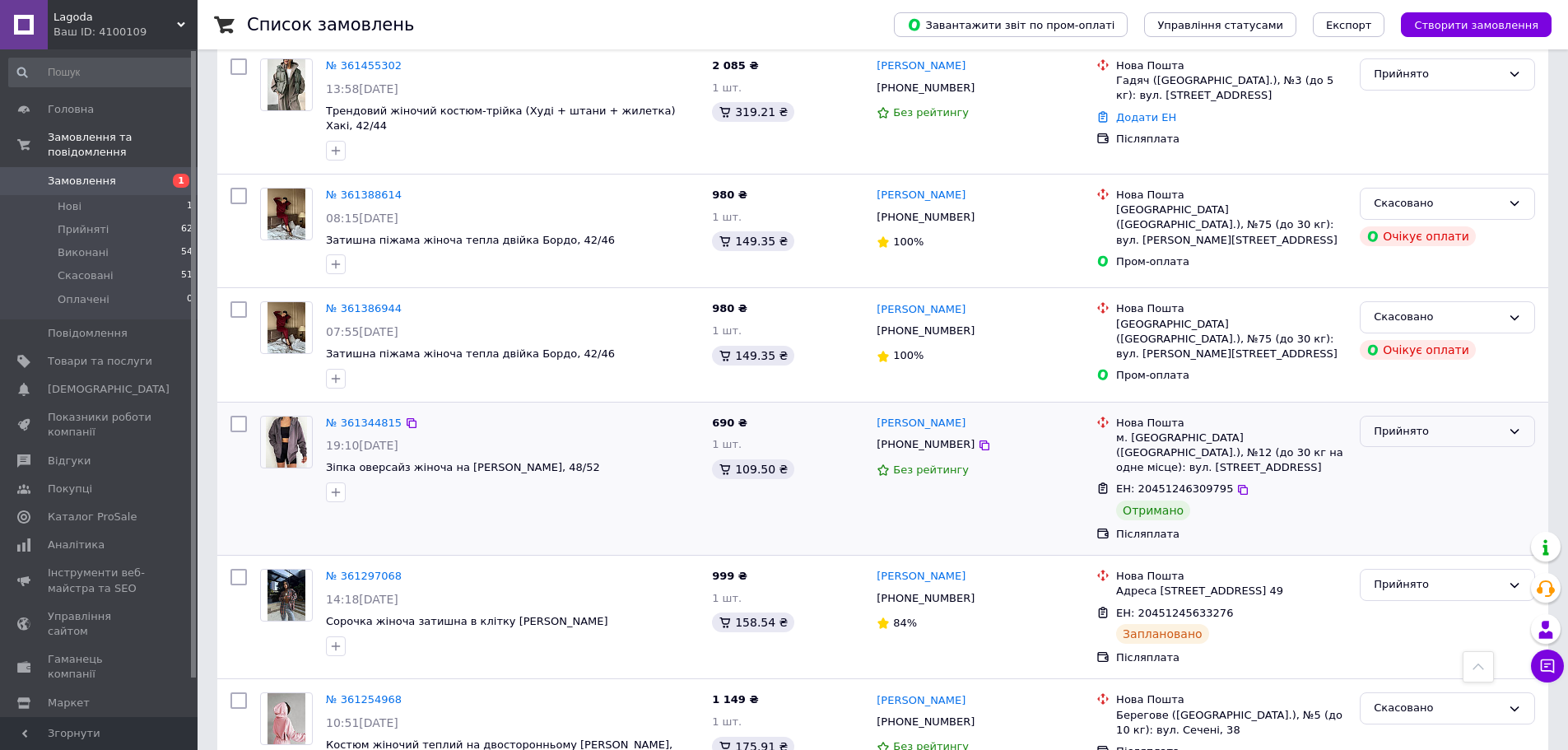
click at [1483, 423] on div "Прийнято" at bounding box center [1437, 432] width 128 height 17
click at [1428, 451] on li "Виконано" at bounding box center [1447, 466] width 174 height 31
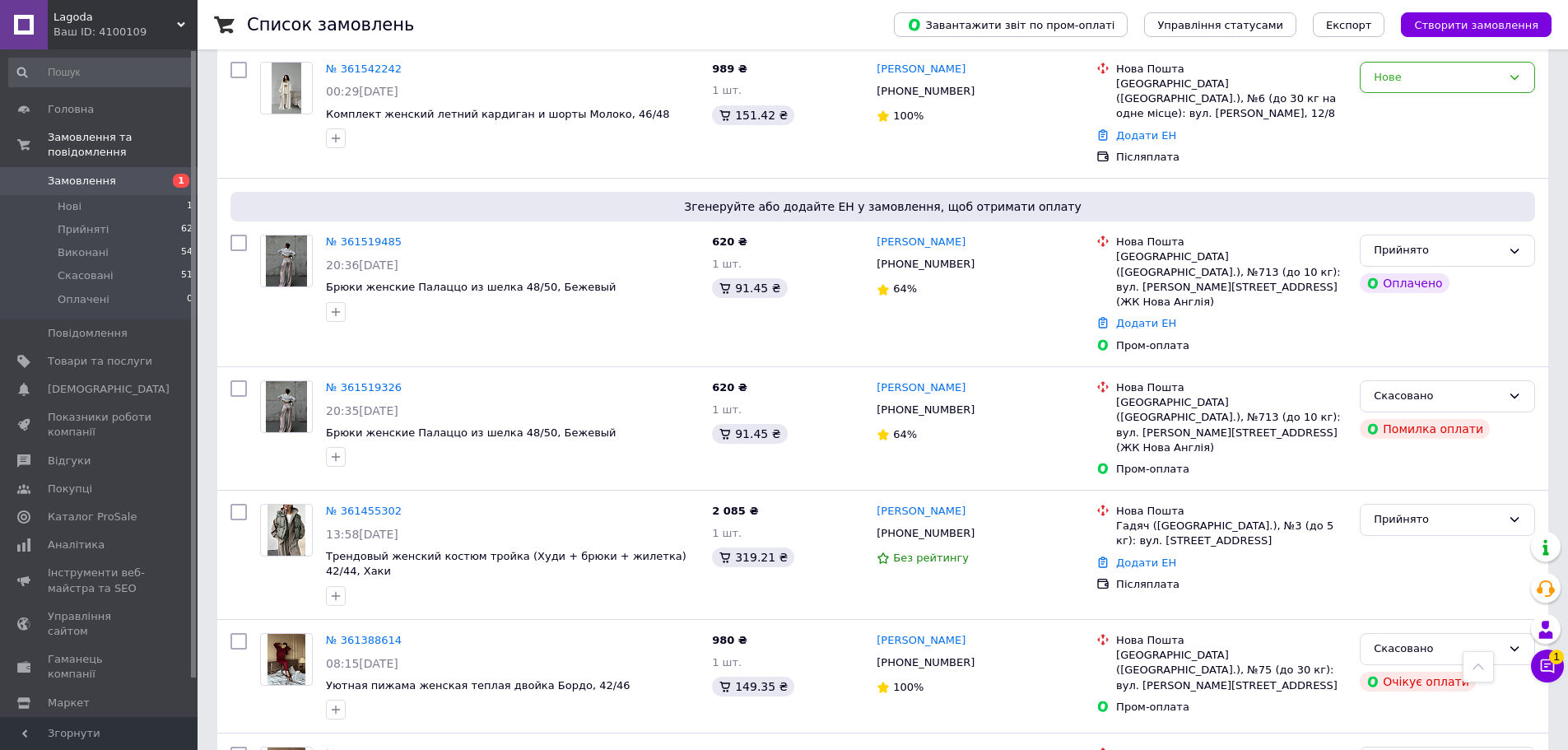
scroll to position [165, 0]
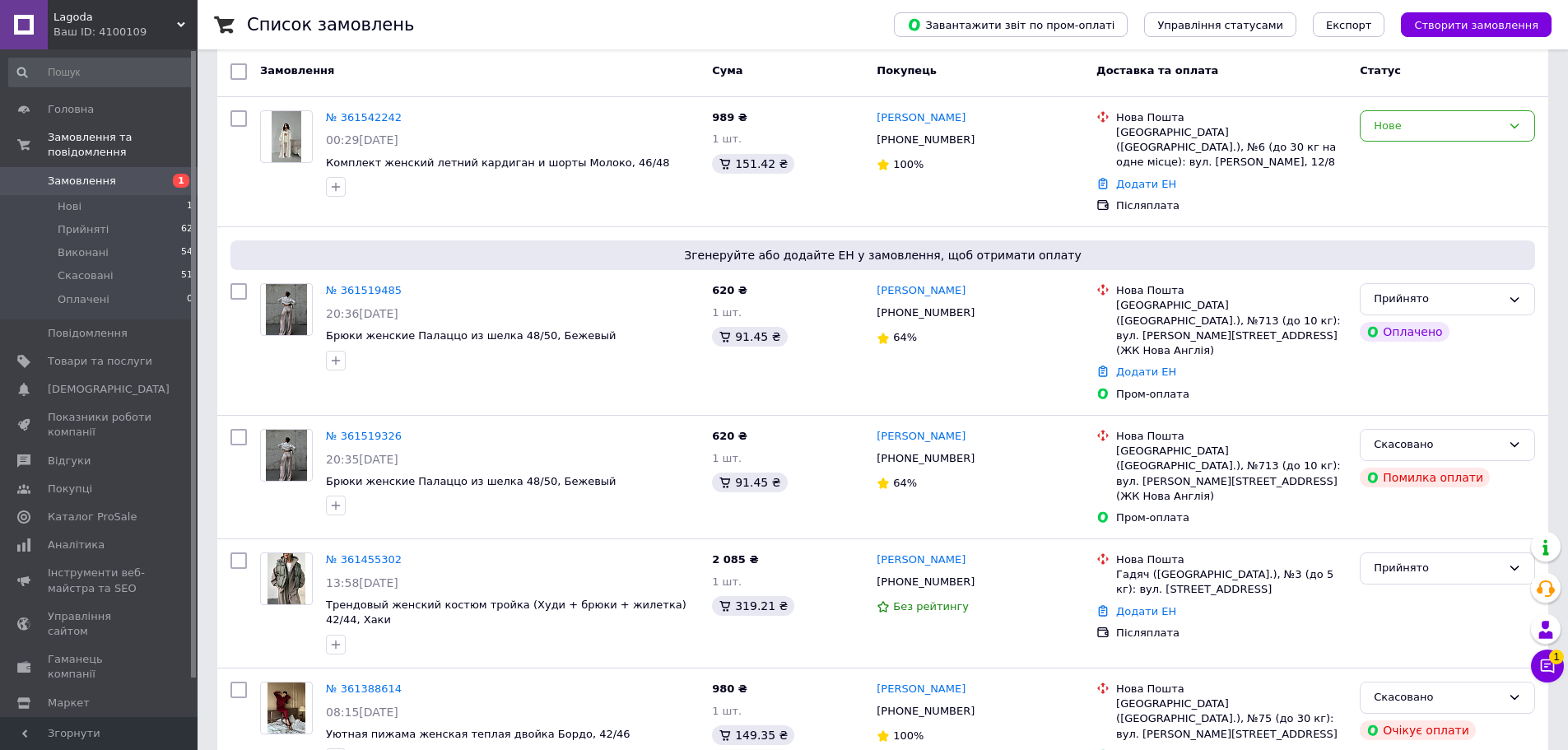
click at [1537, 682] on div "Чат з покупцем 1" at bounding box center [1547, 666] width 33 height 33
click at [1544, 671] on icon at bounding box center [1547, 666] width 14 height 14
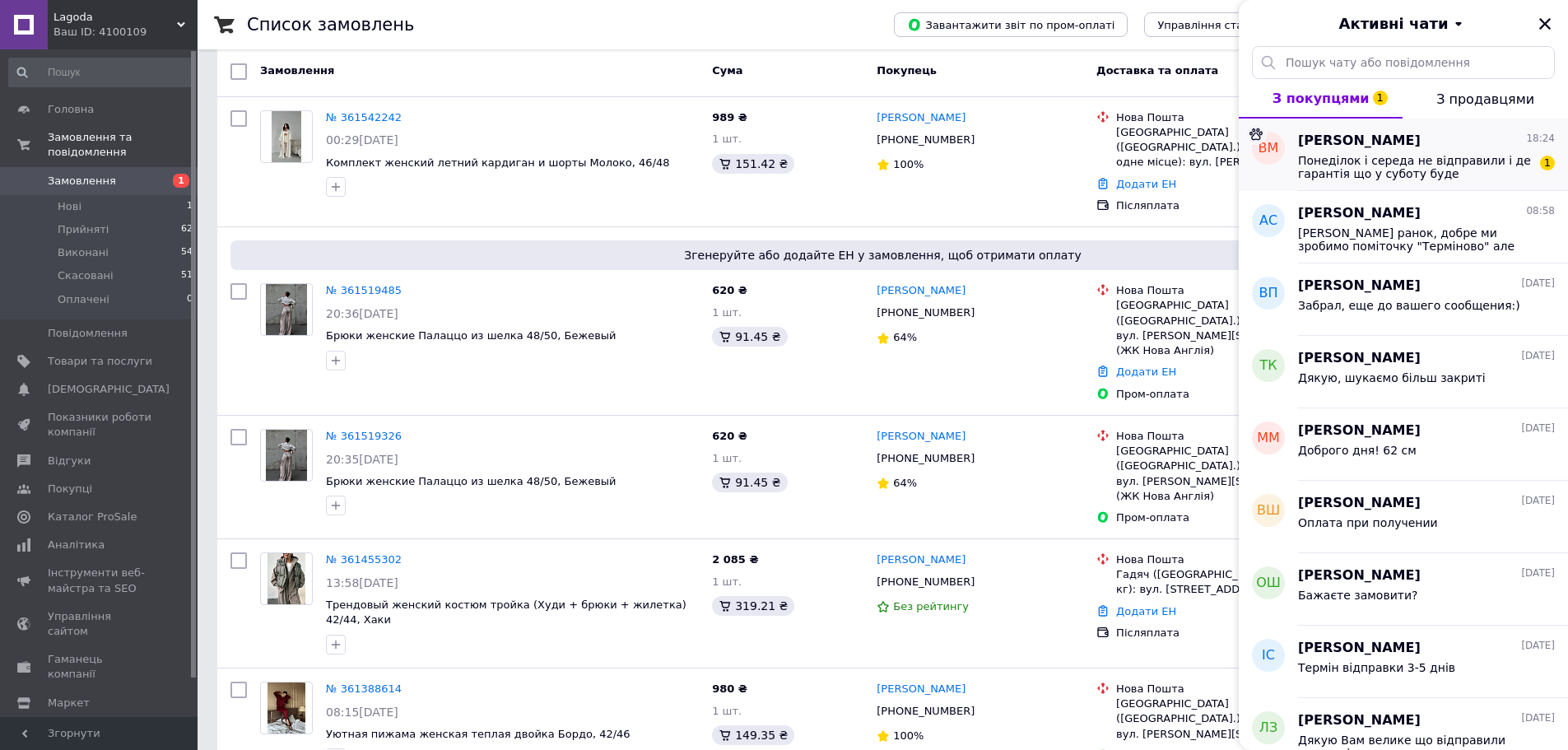
click at [1330, 170] on span "Понеділок і середа не відправили і де гарантія що у суботу буде відправка?! Мен…" at bounding box center [1414, 166] width 233 height 26
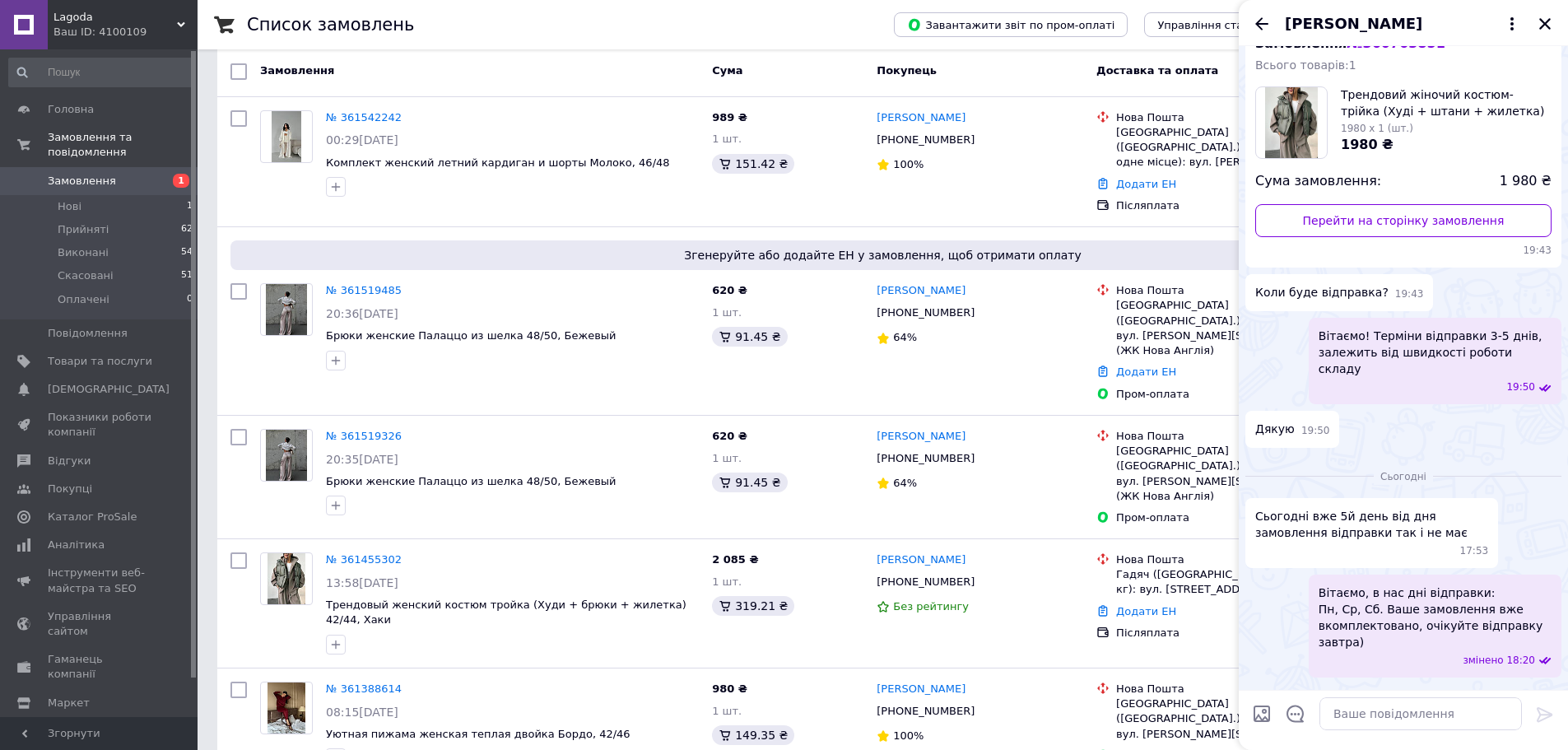
scroll to position [181, 0]
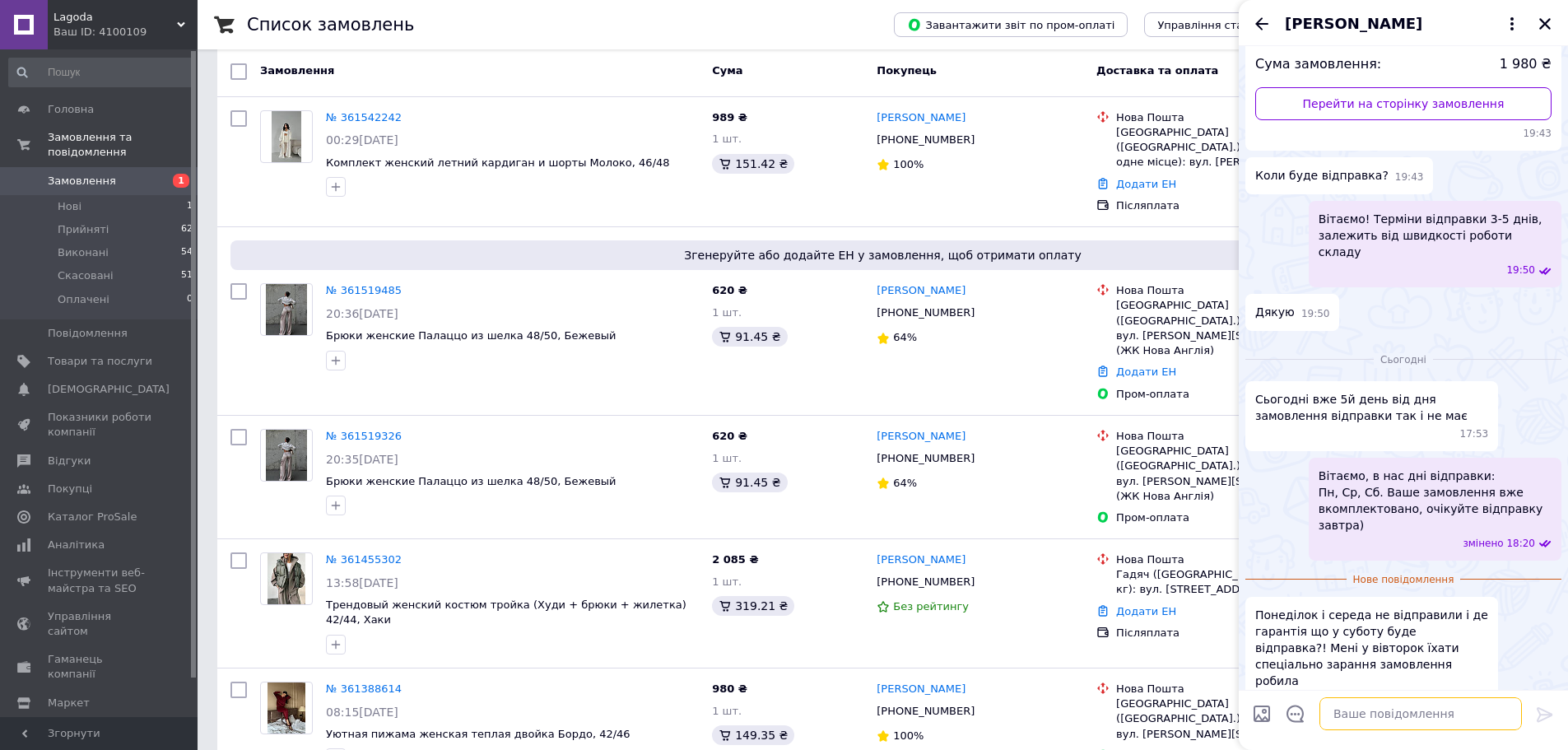
click at [1387, 714] on textarea at bounding box center [1421, 714] width 203 height 33
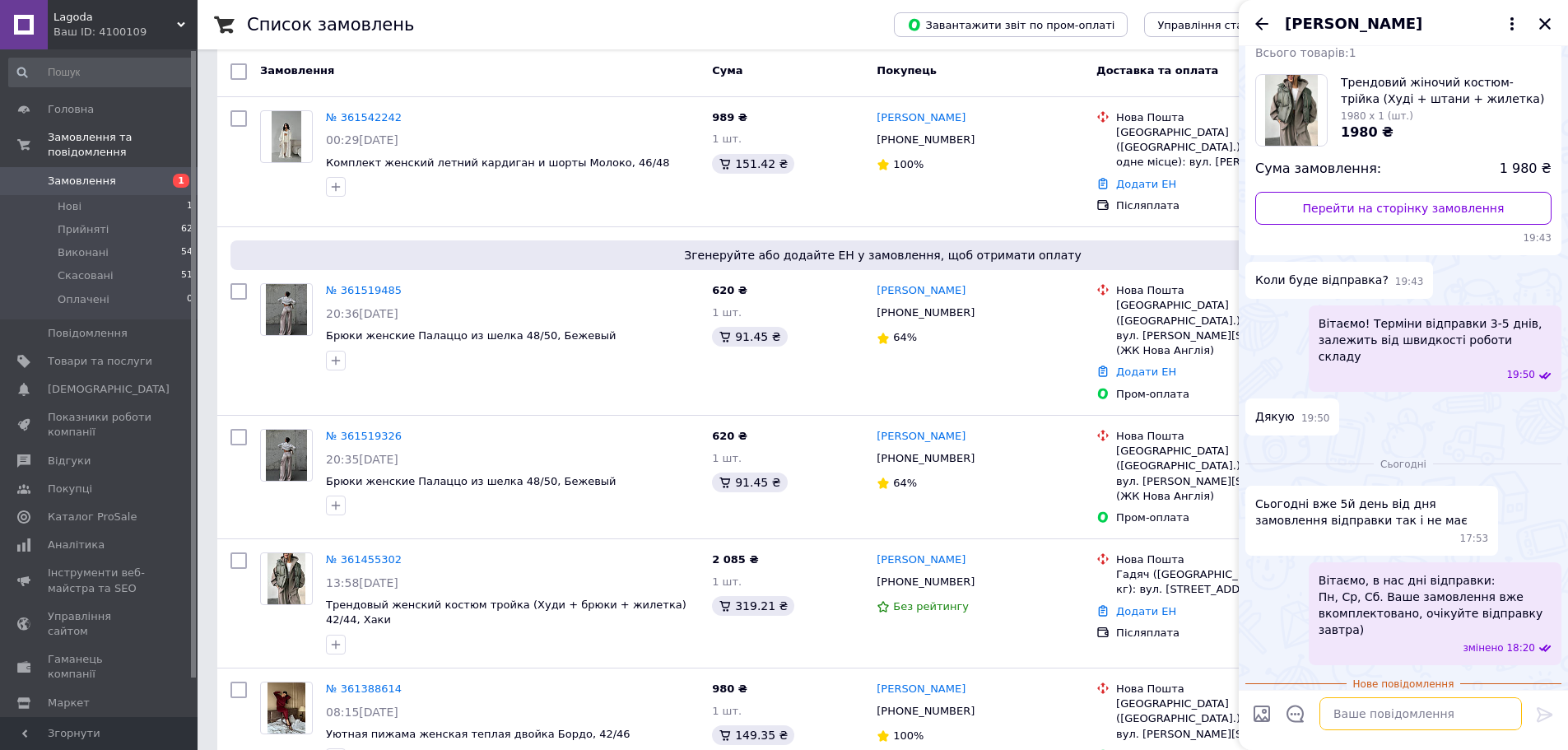
scroll to position [0, 0]
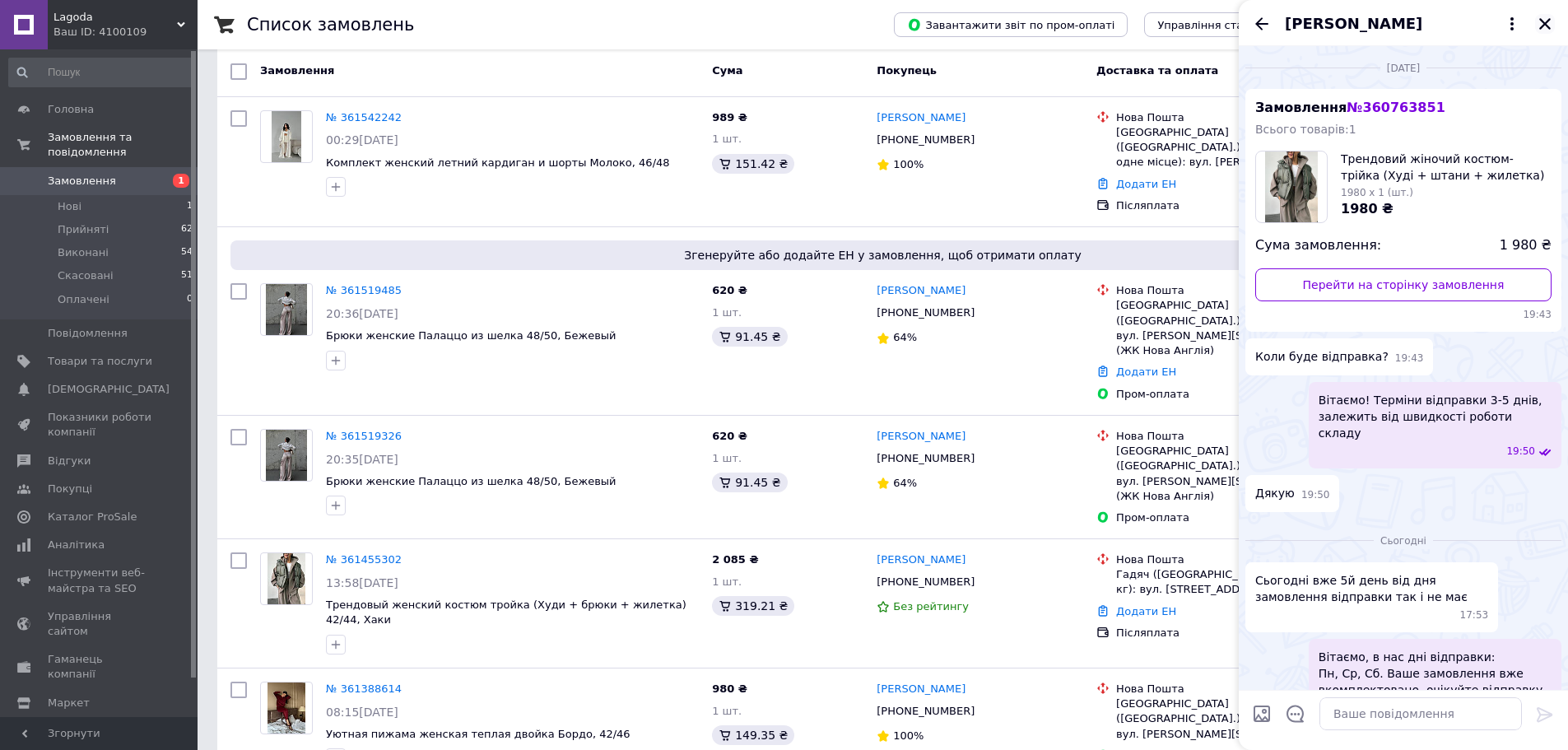
click at [1549, 21] on icon "Закрити" at bounding box center [1544, 24] width 12 height 12
